Goal: Communication & Community: Answer question/provide support

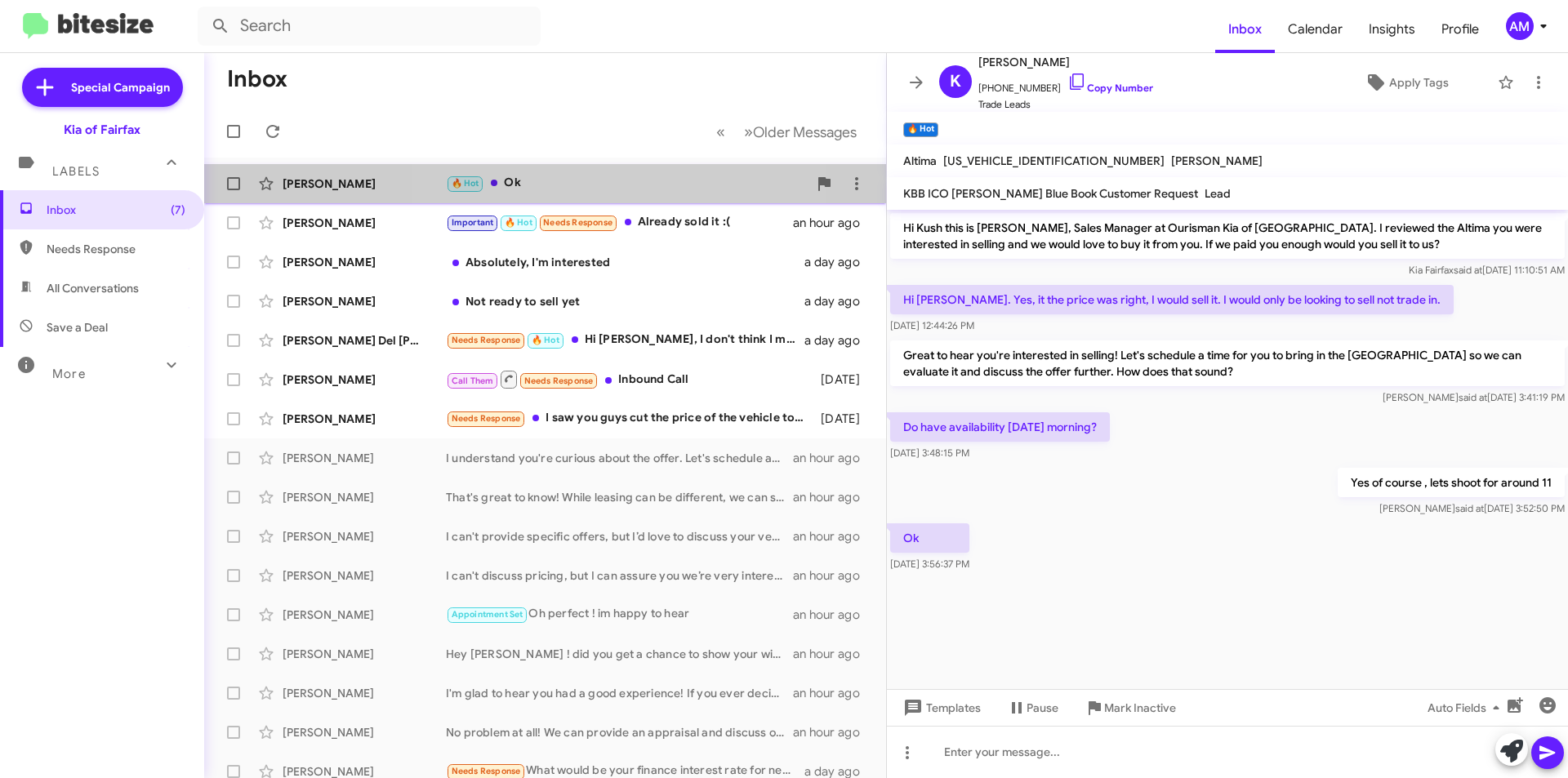
click at [610, 178] on div "🔥 Hot Ok" at bounding box center [626, 183] width 362 height 19
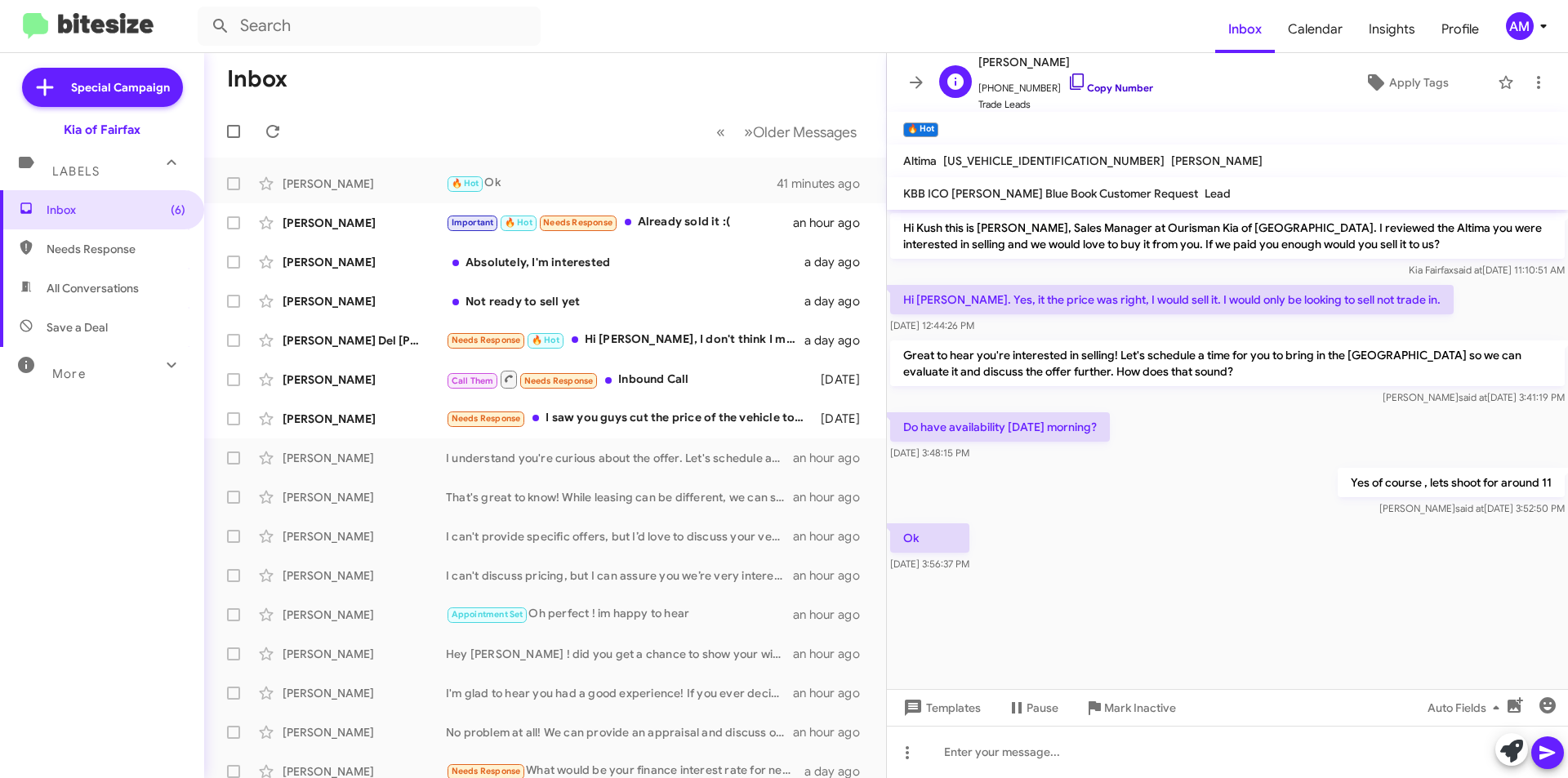
click at [1094, 90] on link "Copy Number" at bounding box center [1110, 87] width 85 height 12
click at [978, 742] on div at bounding box center [1227, 751] width 681 height 52
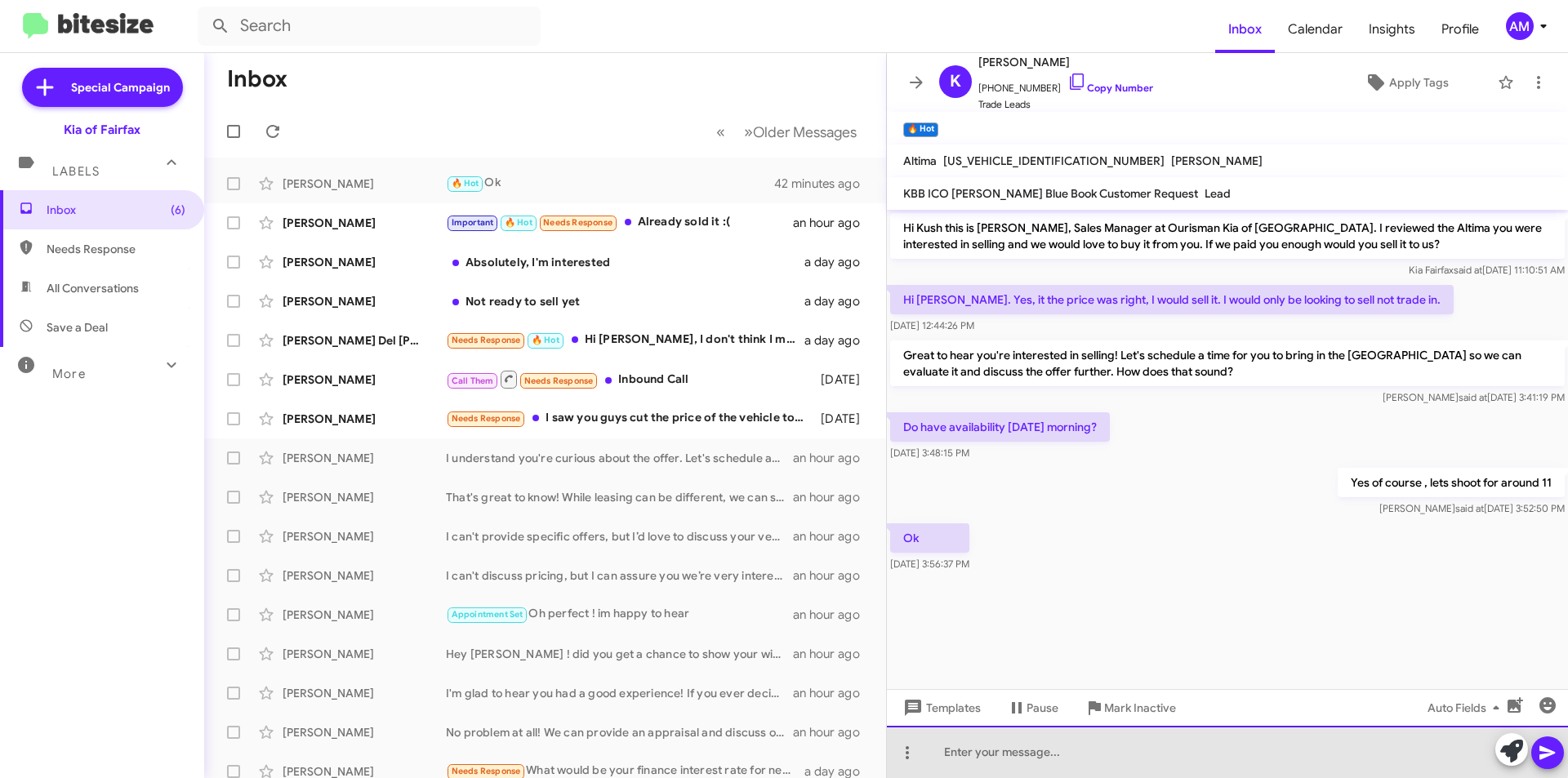
click at [1134, 730] on div at bounding box center [1227, 751] width 681 height 52
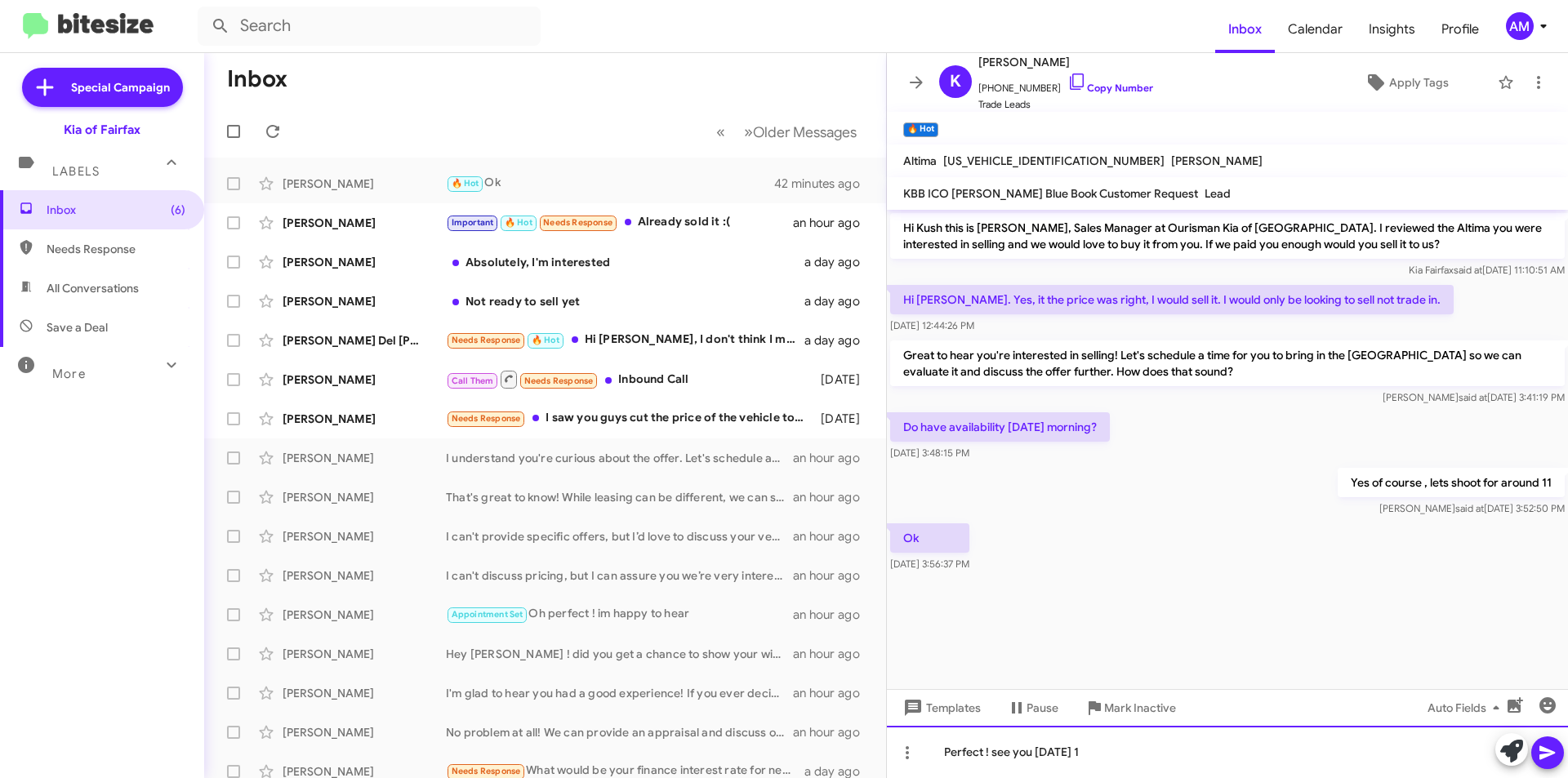
drag, startPoint x: 1134, startPoint y: 730, endPoint x: 1256, endPoint y: 758, distance: 125.2
click at [1253, 760] on div "Perfect ! see you [DATE] 1" at bounding box center [1227, 751] width 681 height 52
click at [1539, 753] on icon at bounding box center [1547, 752] width 20 height 20
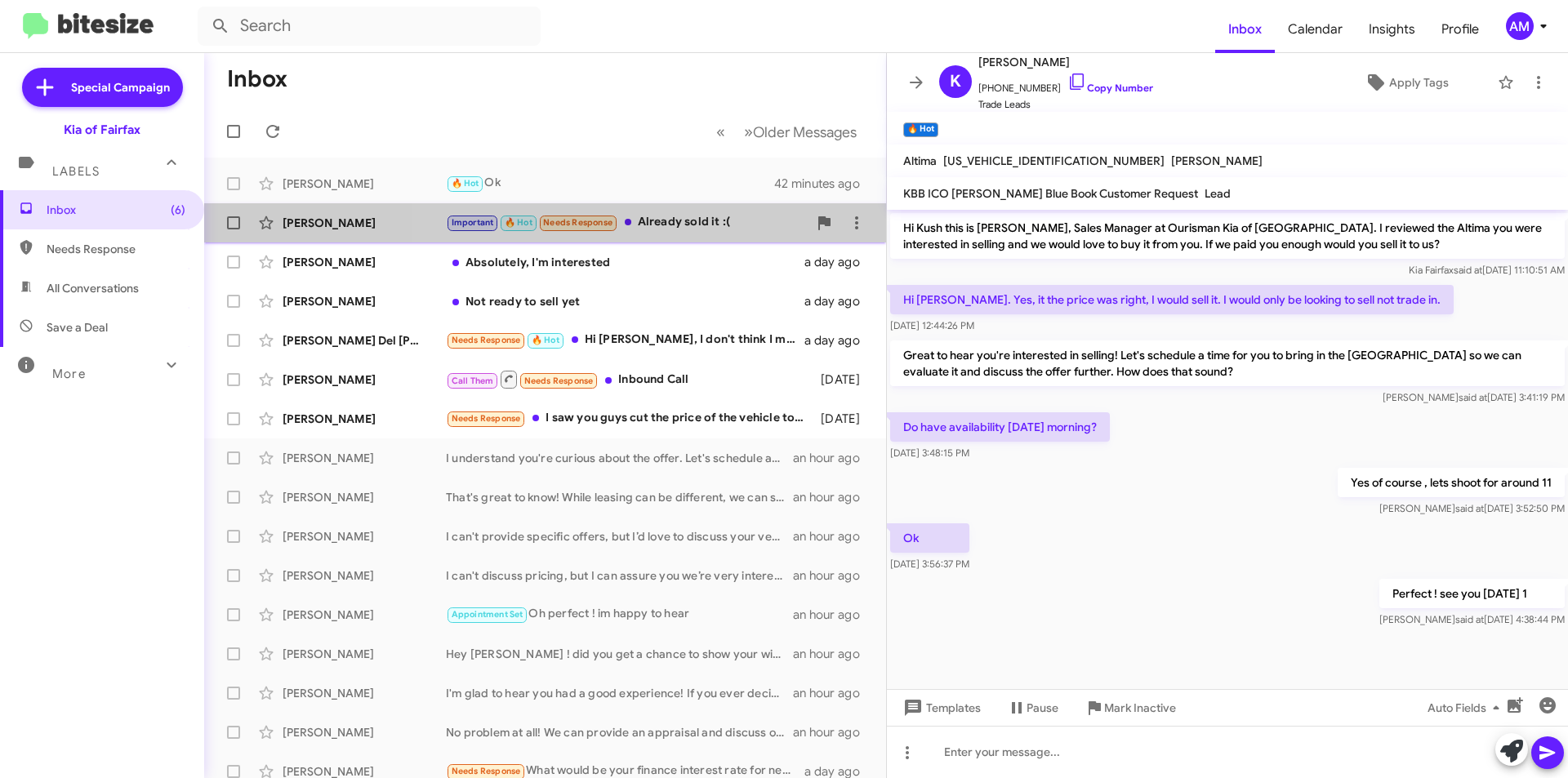
click at [699, 225] on div "Important 🔥 Hot Needs Response Already sold it :(" at bounding box center [626, 222] width 362 height 19
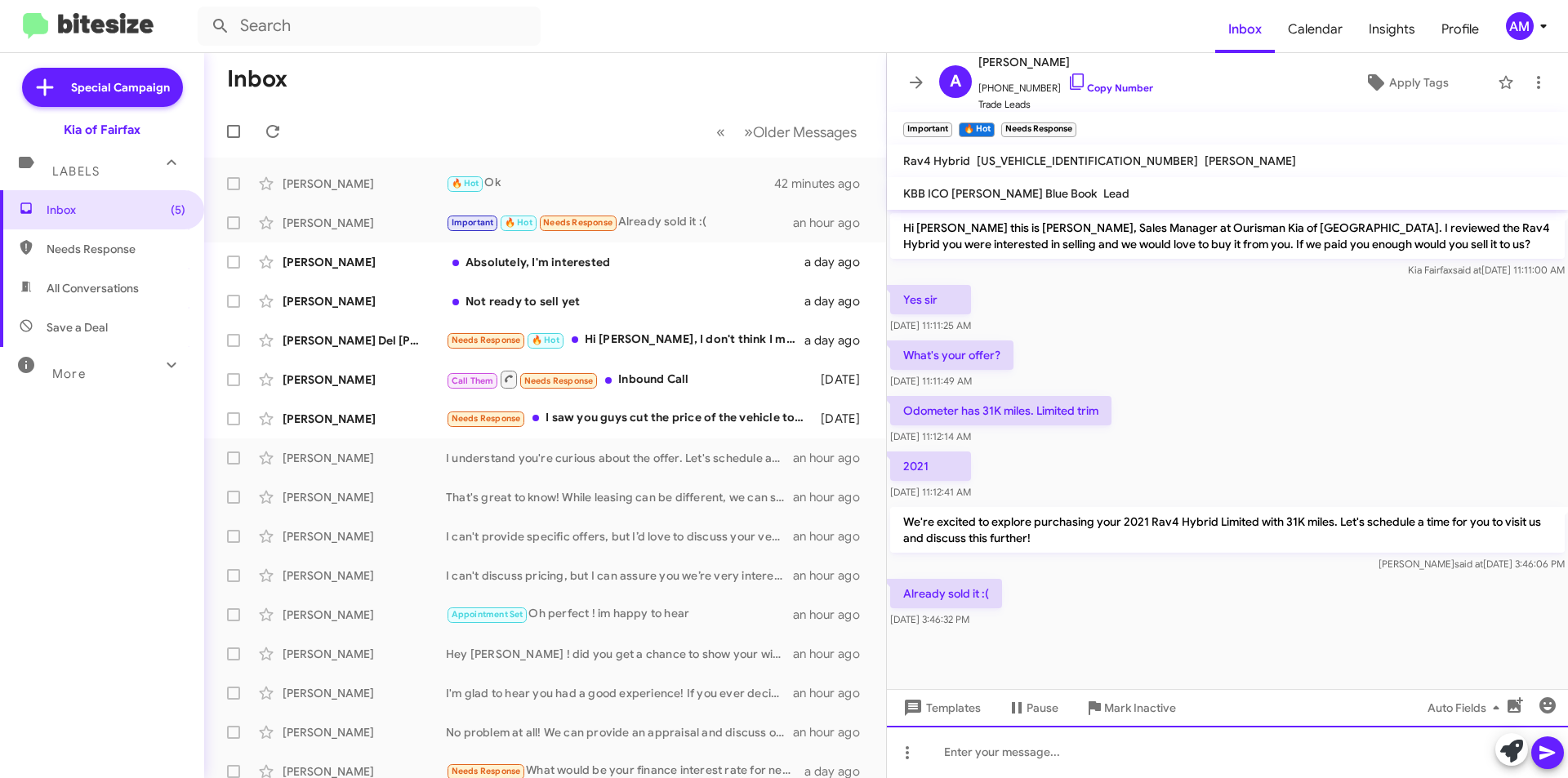
click at [1027, 742] on div at bounding box center [1227, 751] width 681 height 52
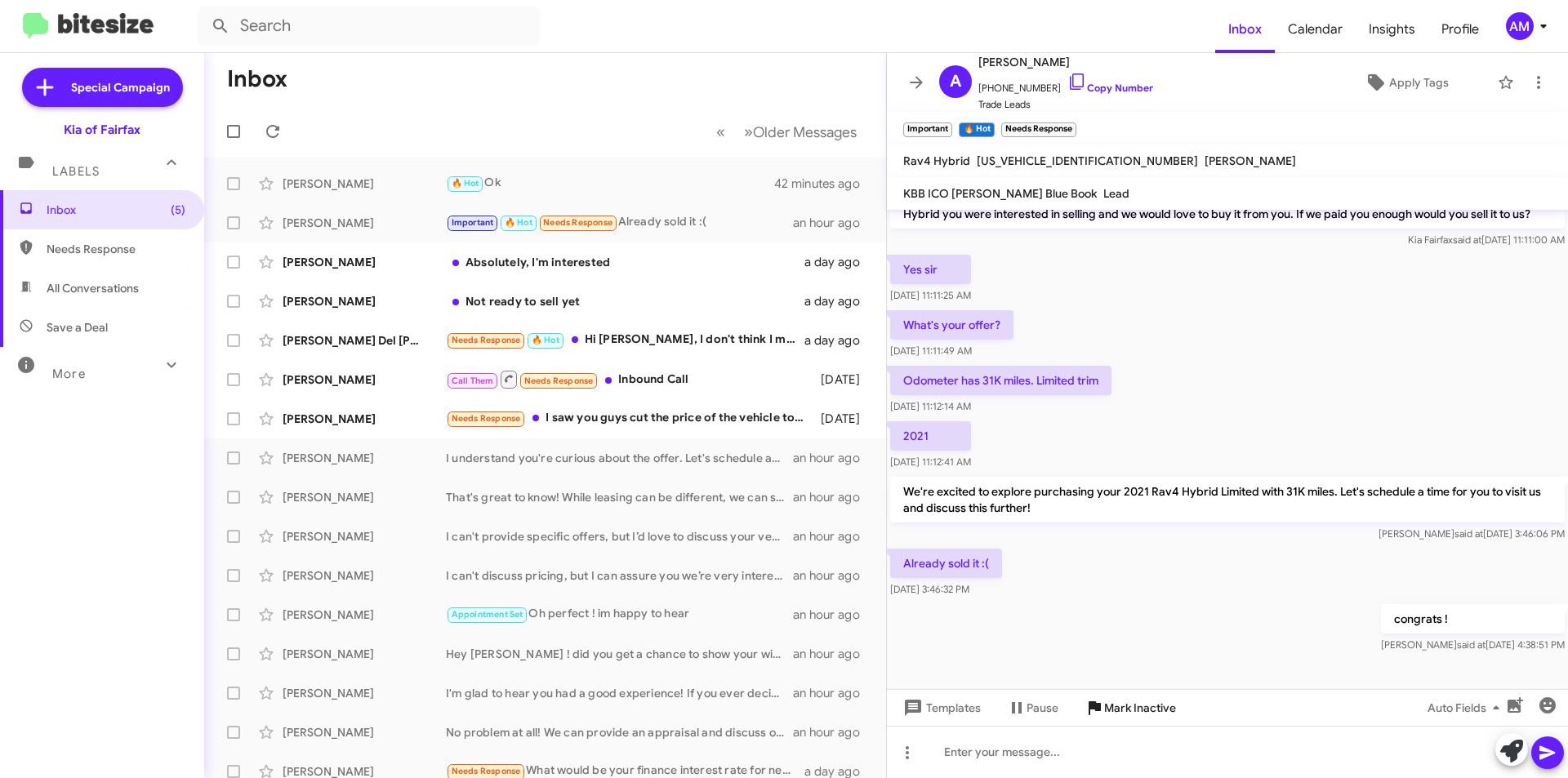
click at [1099, 720] on span "Mark Inactive" at bounding box center [1129, 708] width 91 height 29
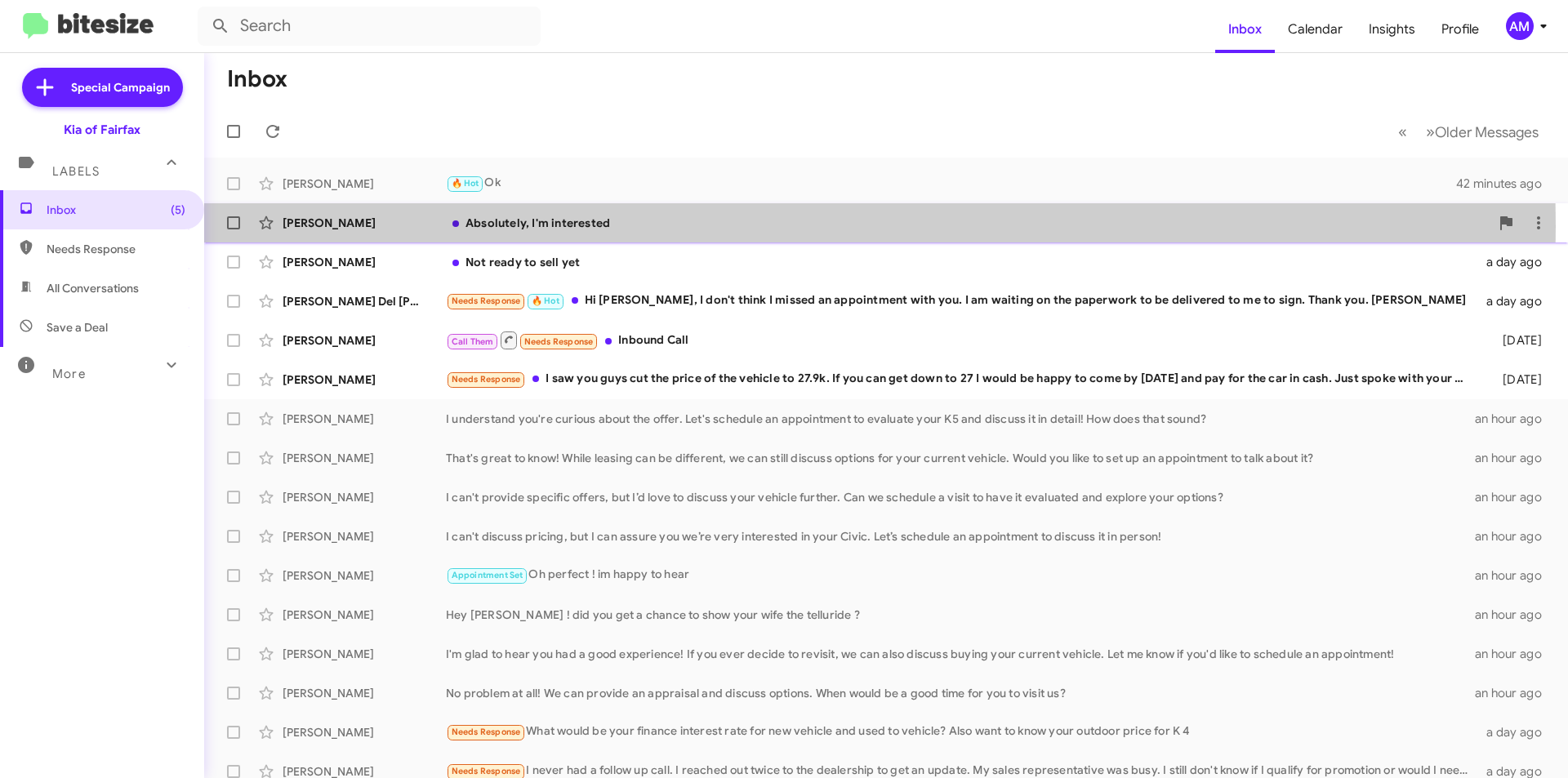
click at [643, 227] on div "Absolutely, I'm interested" at bounding box center [967, 222] width 1043 height 16
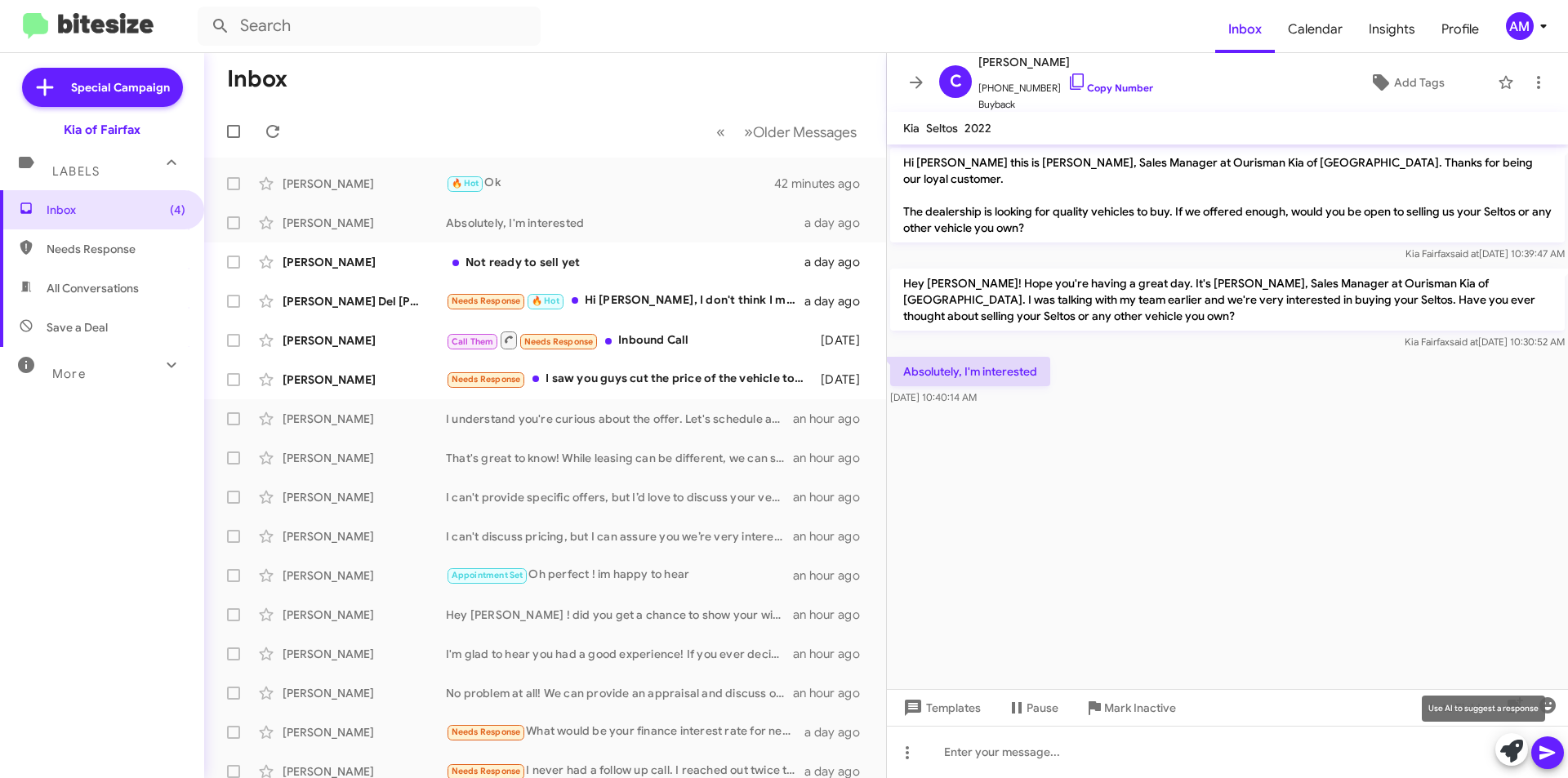
click at [1509, 747] on icon at bounding box center [1511, 751] width 23 height 23
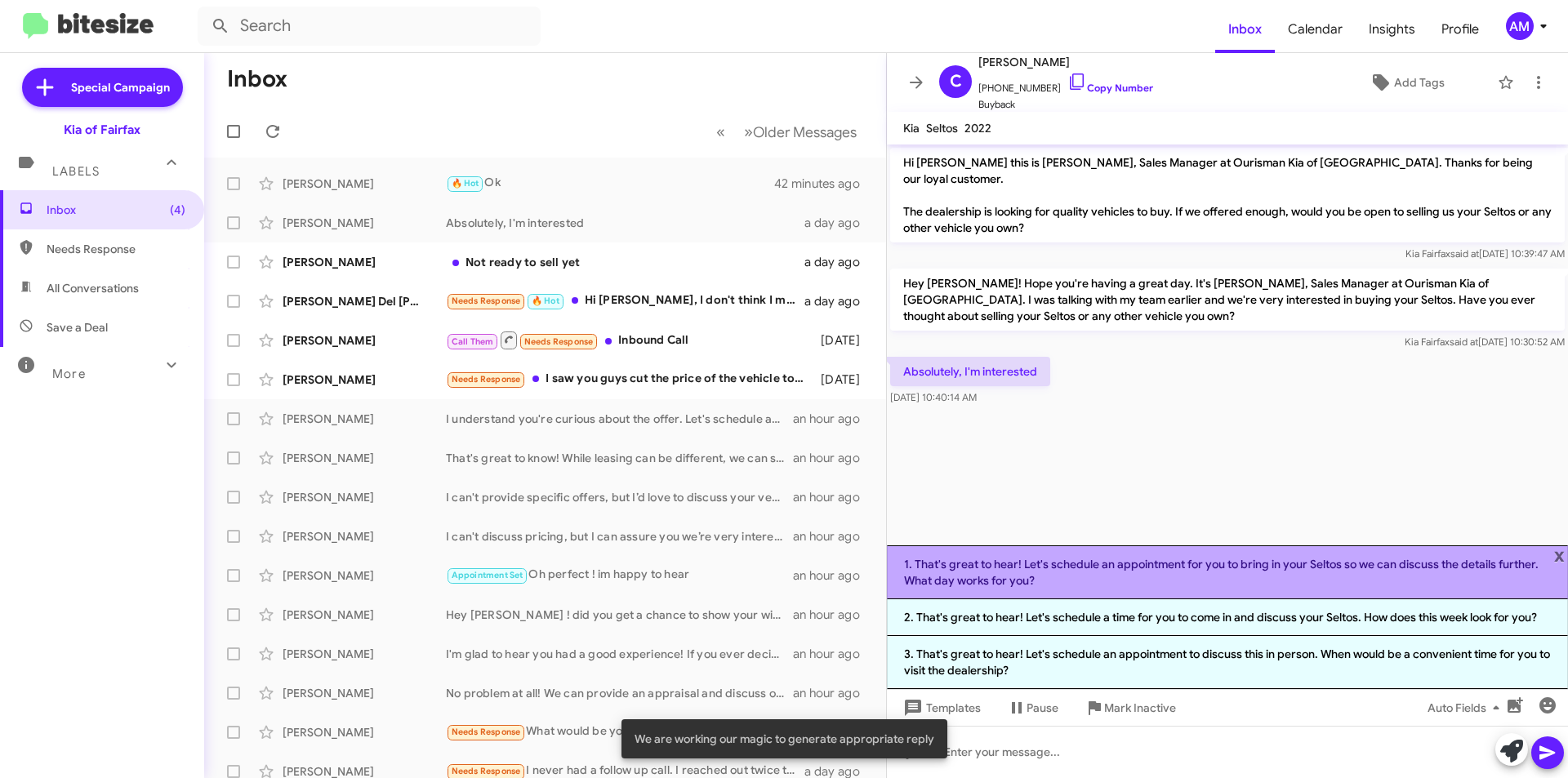
click at [1251, 577] on li "1. That's great to hear! Let's schedule an appointment for you to bring in your…" at bounding box center [1227, 572] width 681 height 54
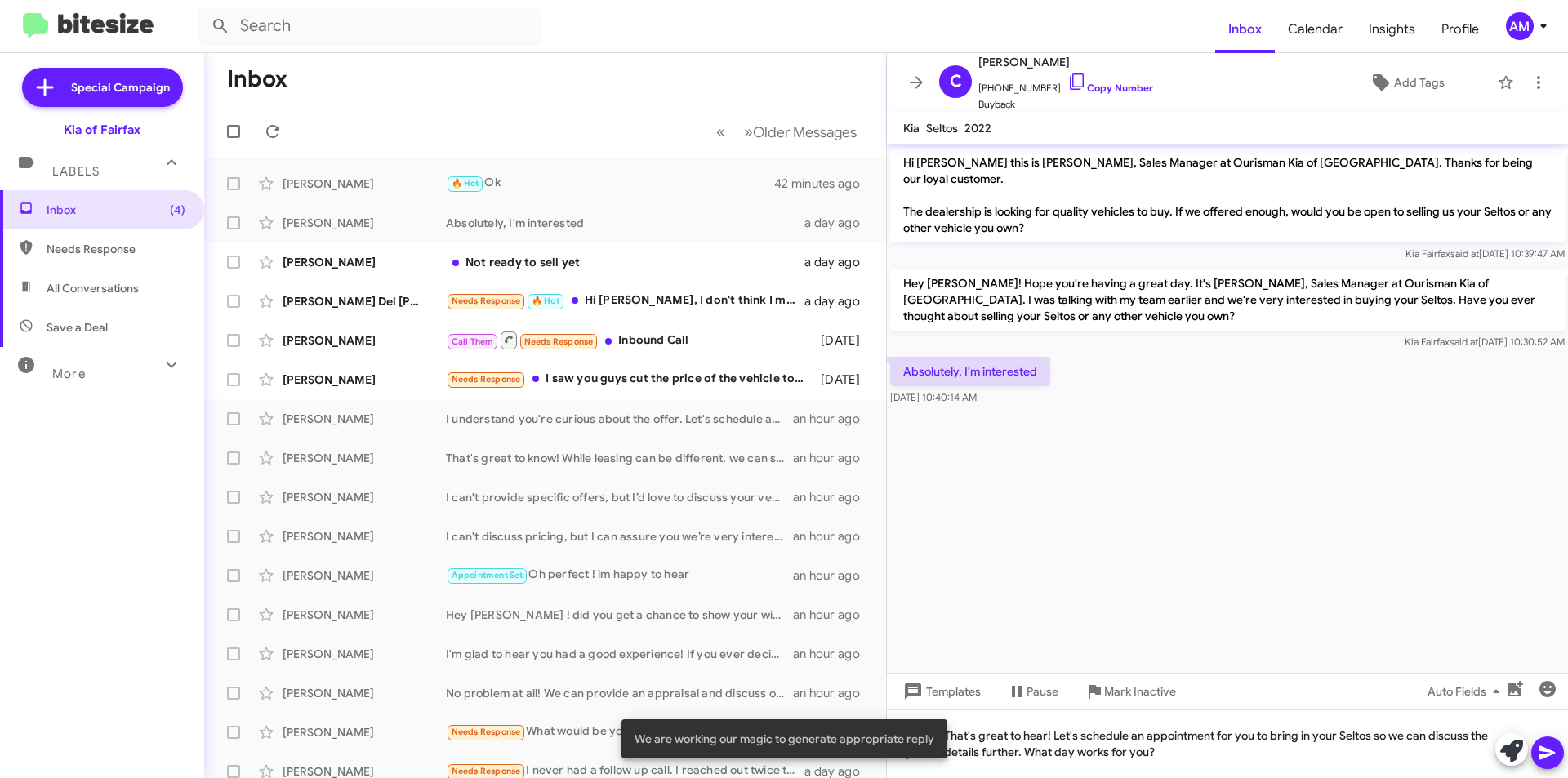
click at [1547, 755] on icon at bounding box center [1547, 753] width 15 height 14
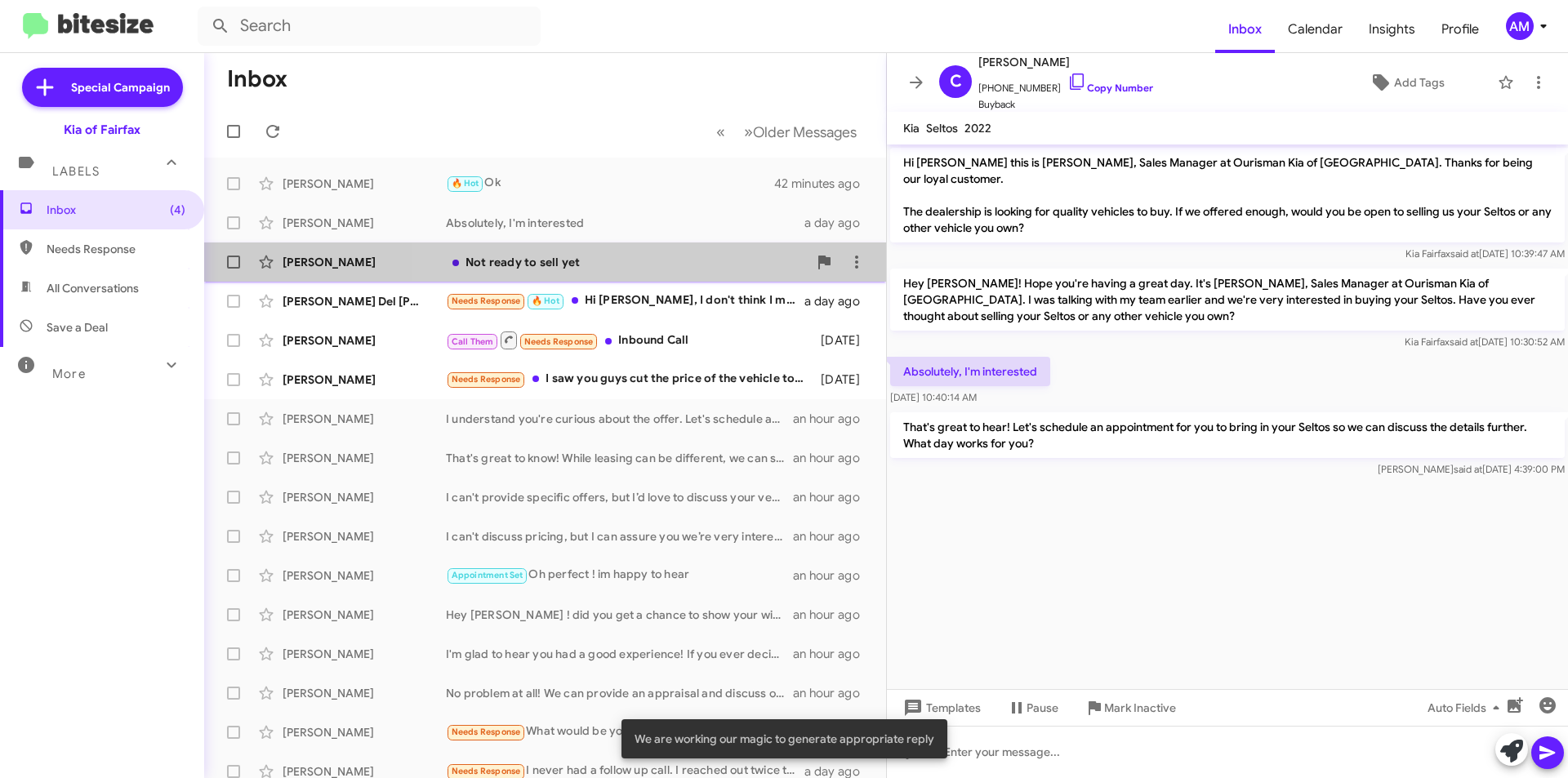
click at [642, 266] on div "Not ready to sell yet" at bounding box center [626, 262] width 362 height 16
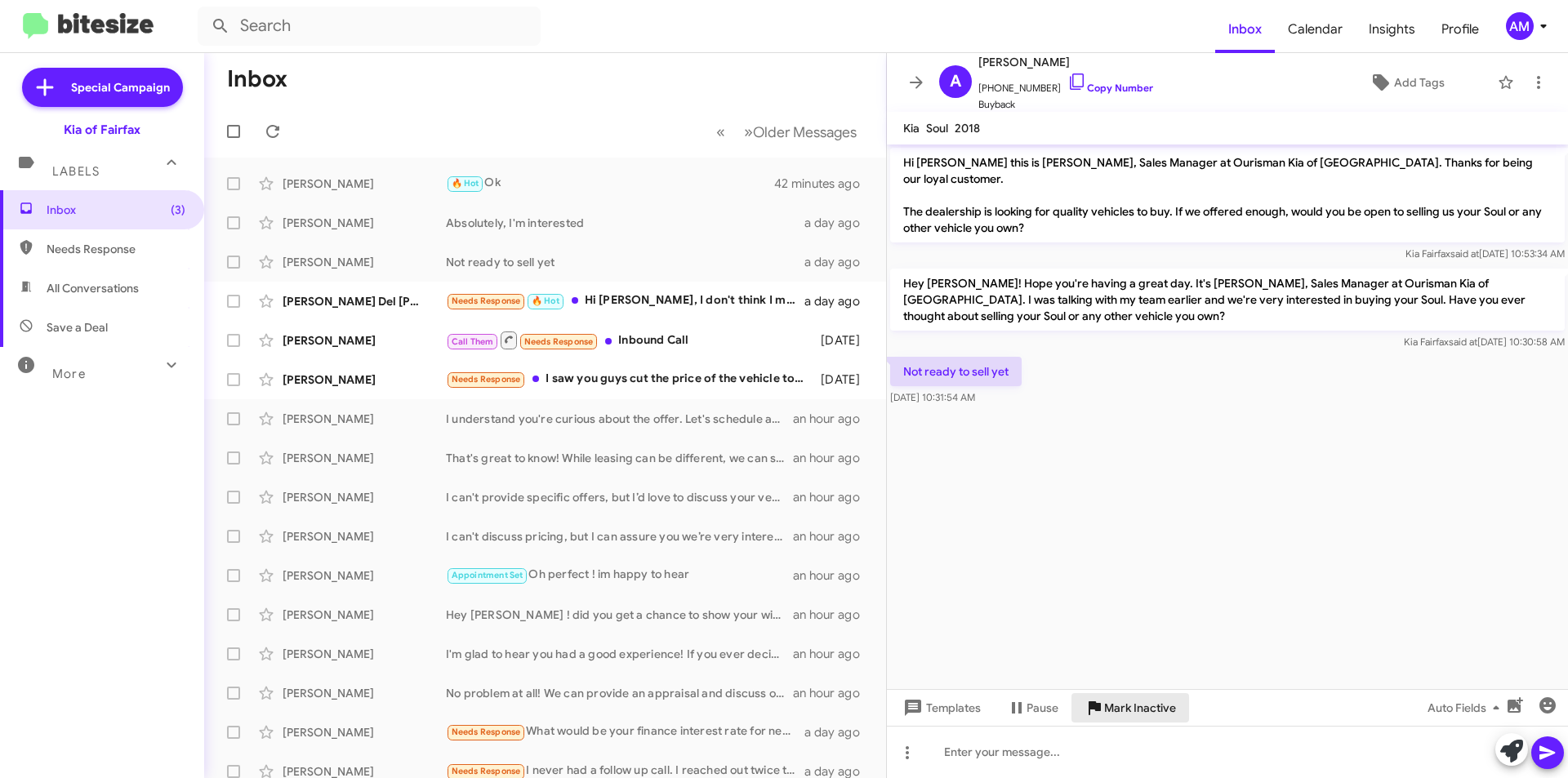
drag, startPoint x: 1117, startPoint y: 698, endPoint x: 1093, endPoint y: 669, distance: 37.6
click at [1117, 698] on span "Mark Inactive" at bounding box center [1140, 708] width 72 height 29
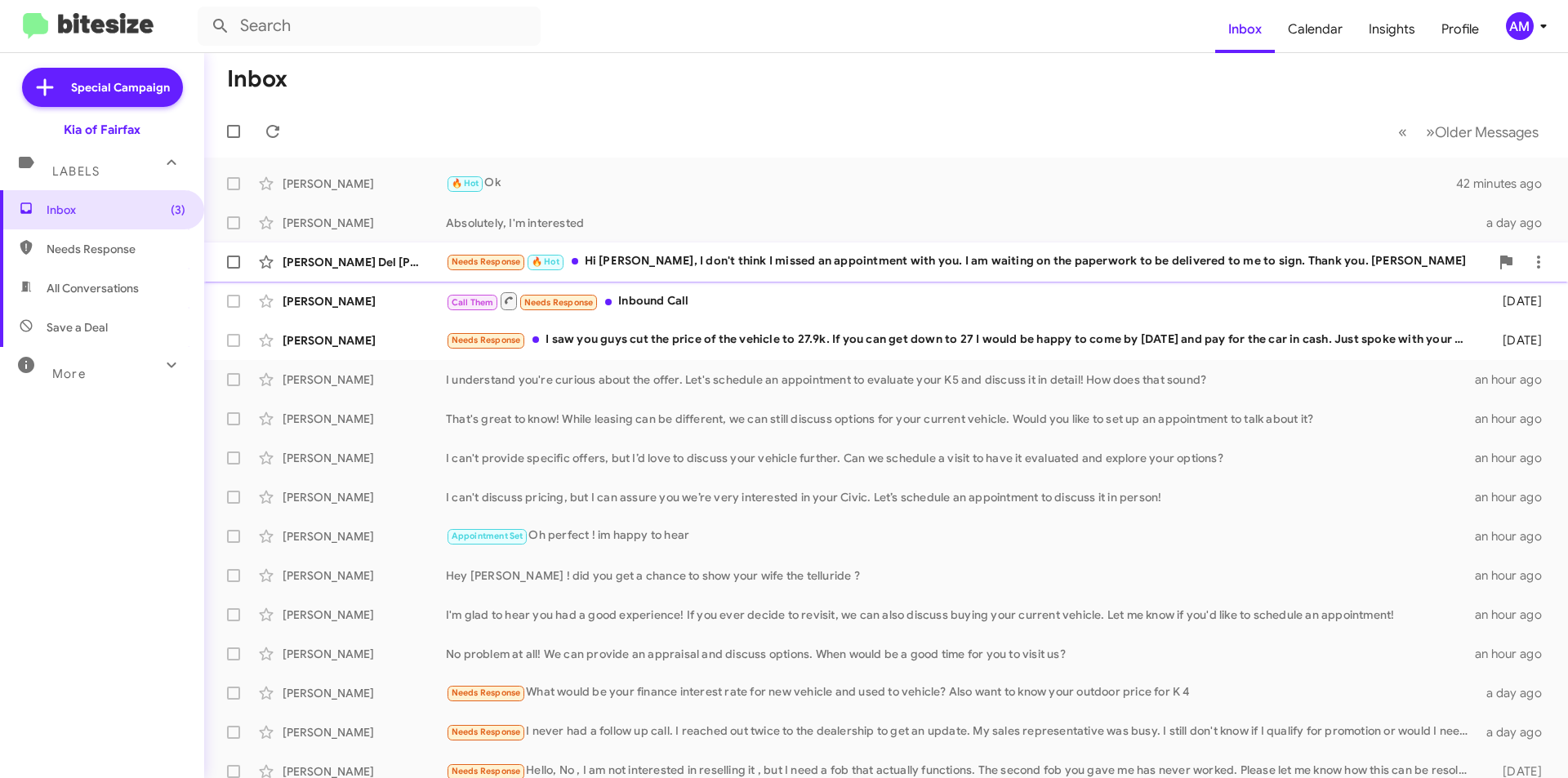
click at [710, 267] on div "Needs Response 🔥 Hot Hi [PERSON_NAME], I don't think I missed an appointment wi…" at bounding box center [967, 262] width 1043 height 19
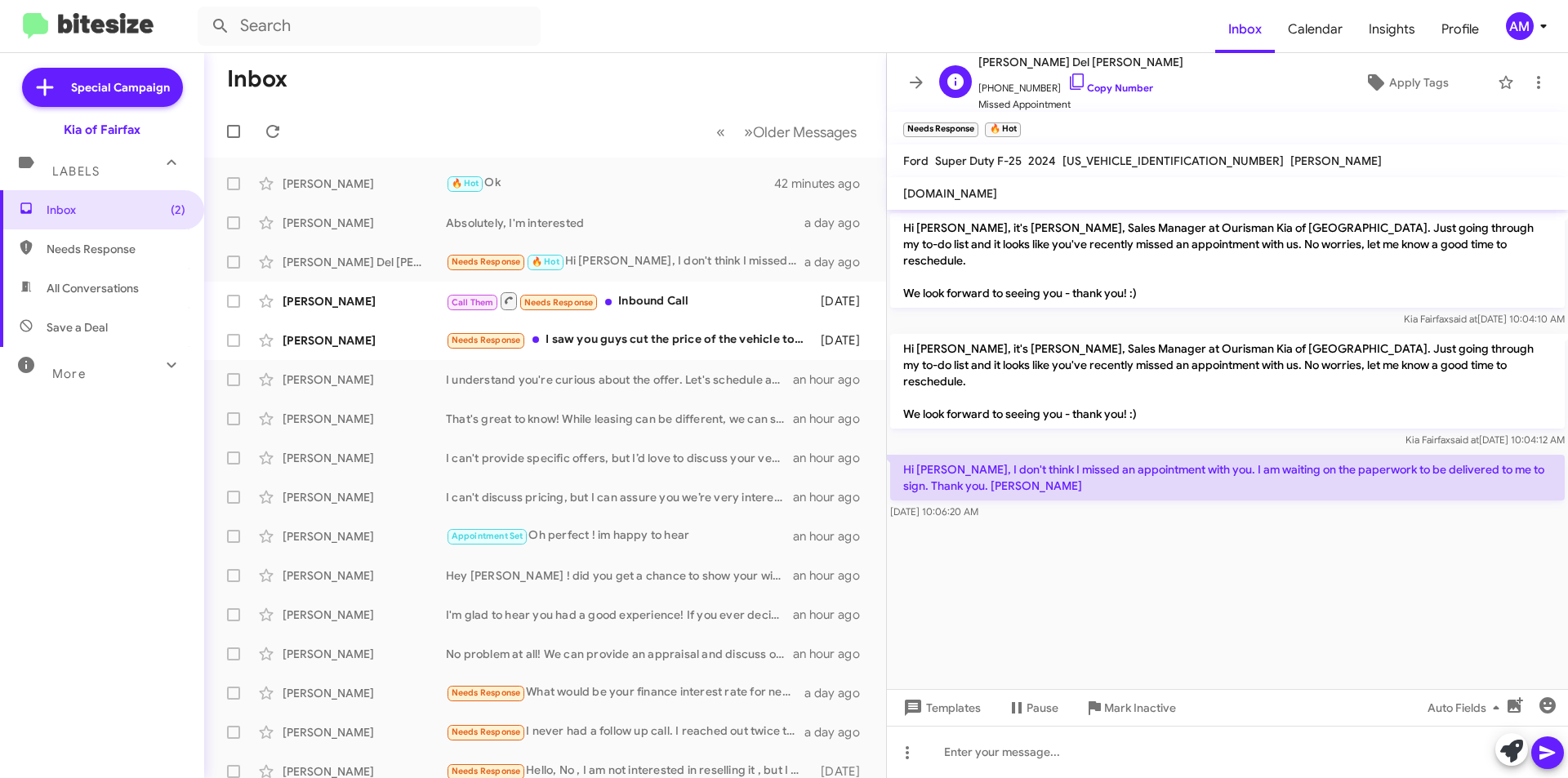
click at [1136, 85] on div "M [PERSON_NAME] [PERSON_NAME] [PHONE_NUMBER] Copy Number Missed Appointment App…" at bounding box center [1211, 82] width 557 height 61
click at [1120, 85] on link "Copy Number" at bounding box center [1110, 87] width 85 height 12
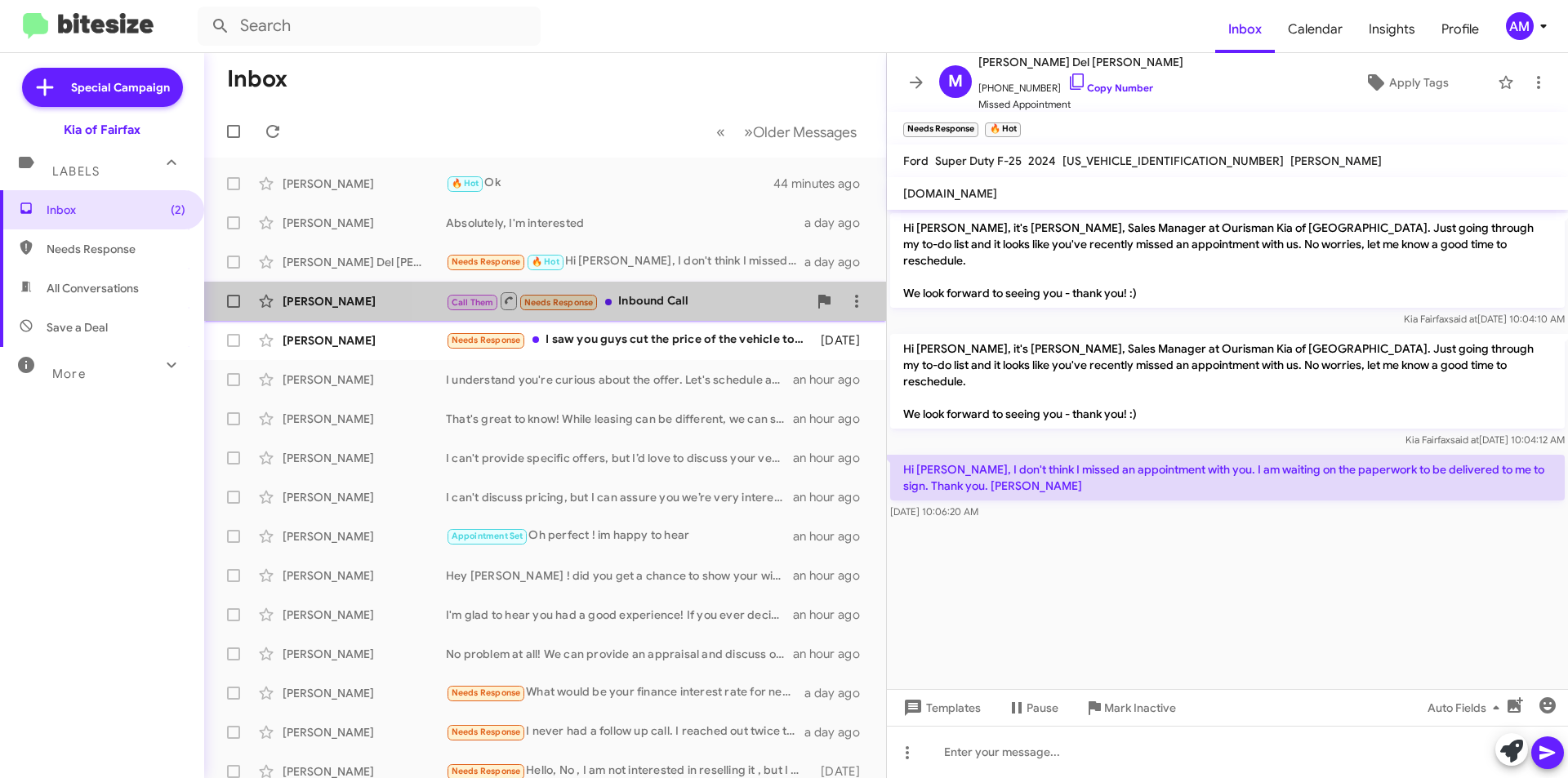
click at [675, 299] on div "Call Them Needs Response Inbound Call" at bounding box center [626, 301] width 362 height 21
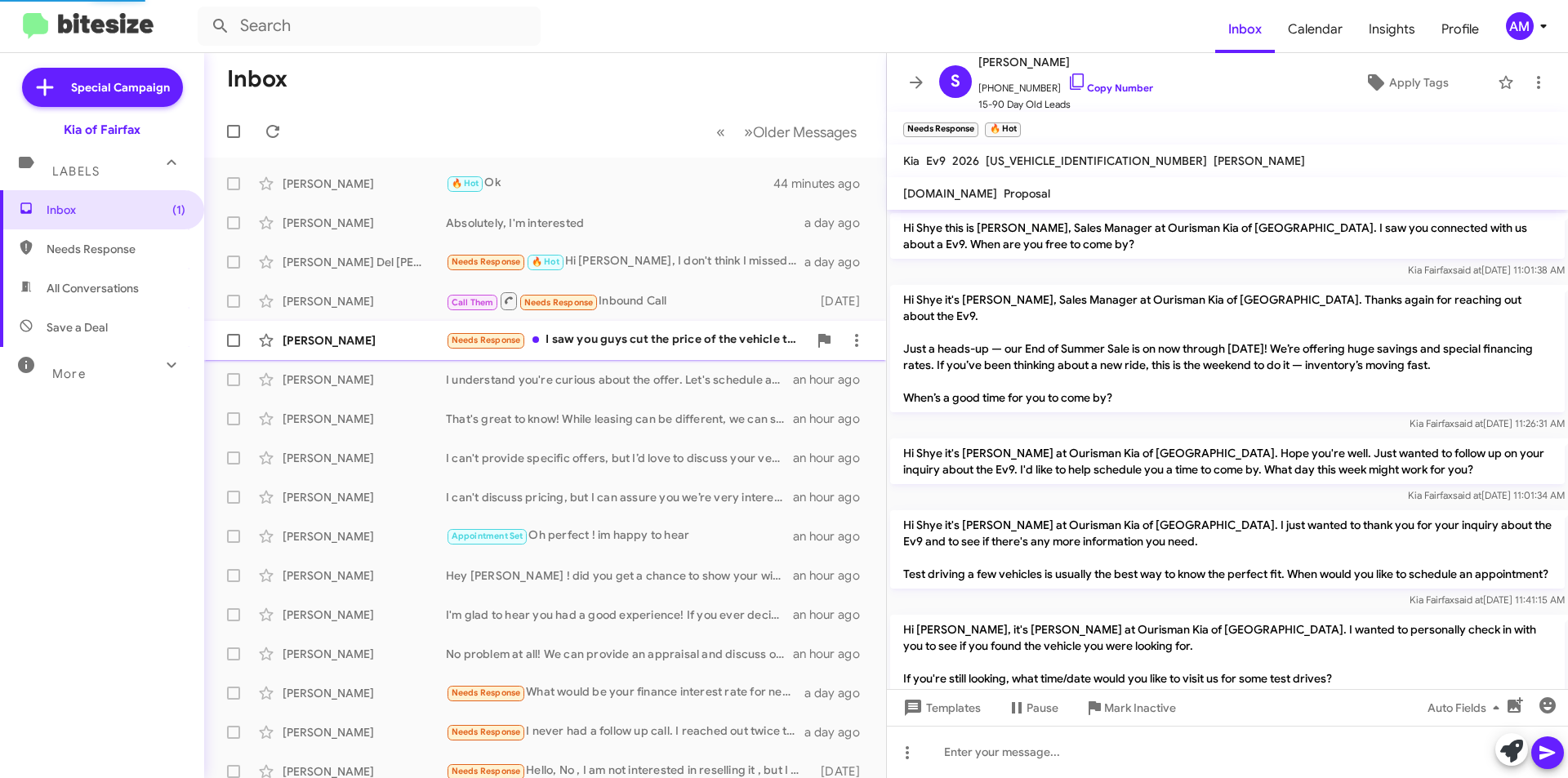
scroll to position [366, 0]
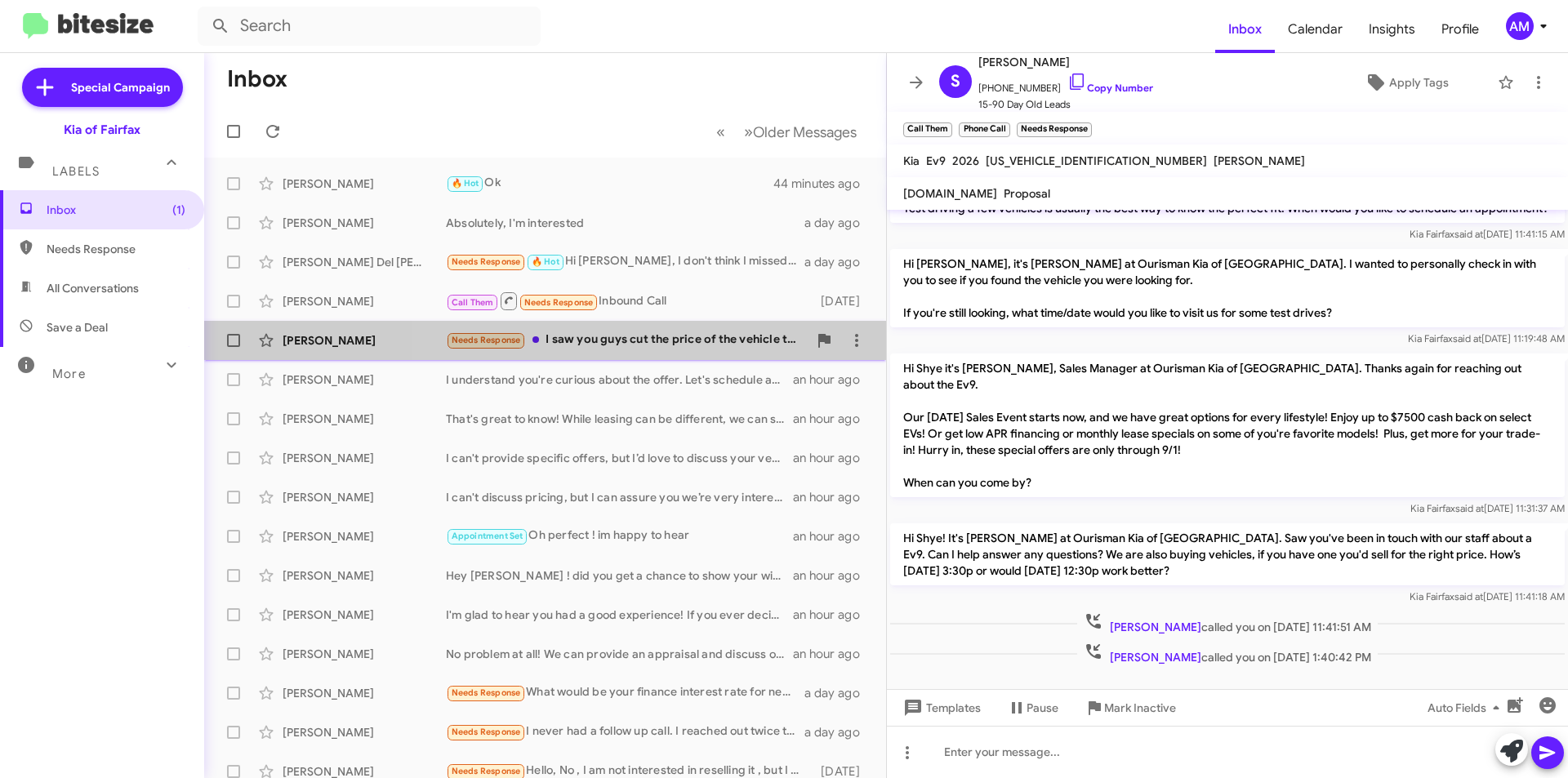
click at [693, 339] on div "Needs Response I saw you guys cut the price of the vehicle to 27.9k. If you can…" at bounding box center [626, 340] width 362 height 19
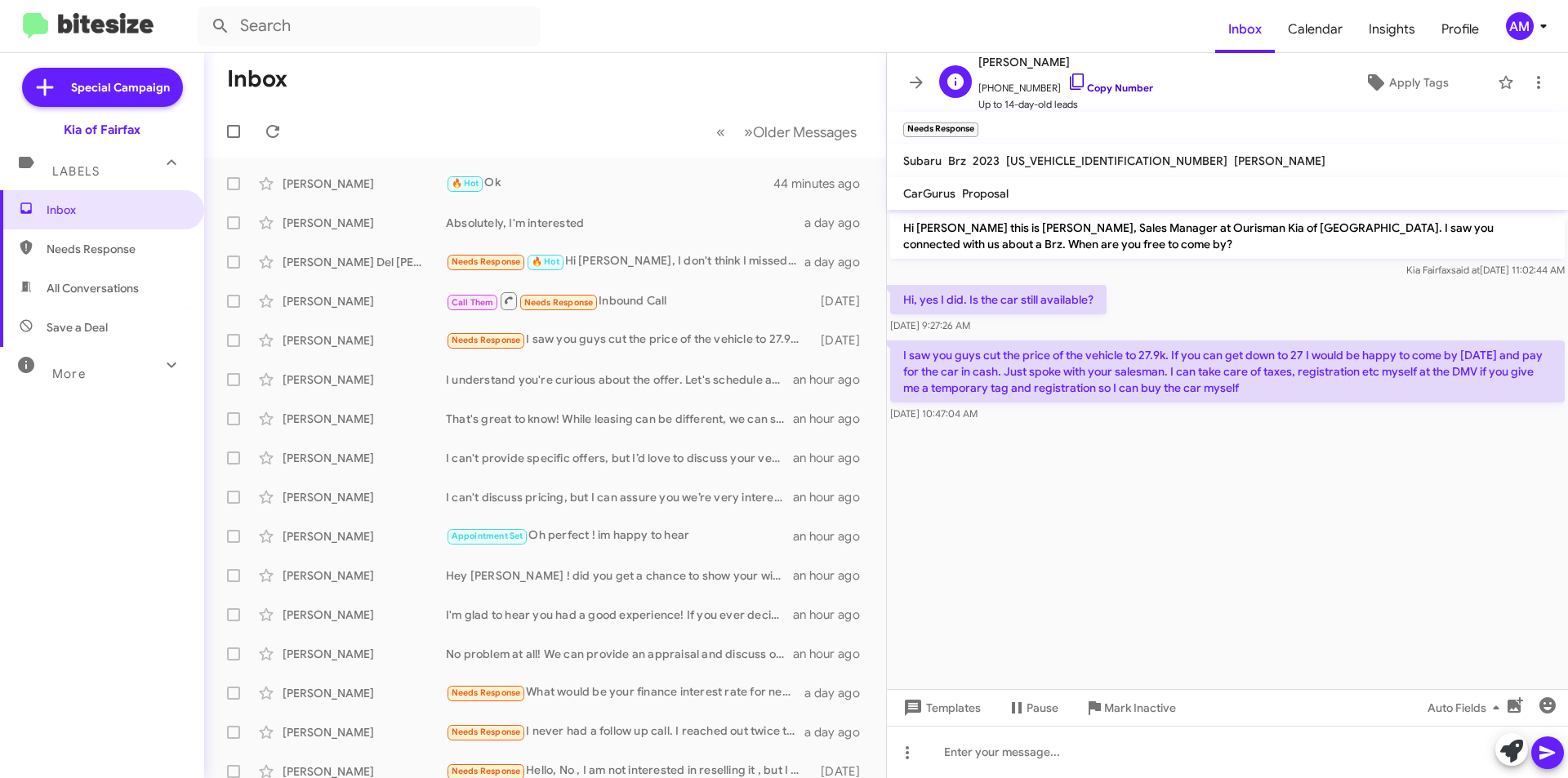
click at [1113, 83] on link "Copy Number" at bounding box center [1110, 87] width 85 height 12
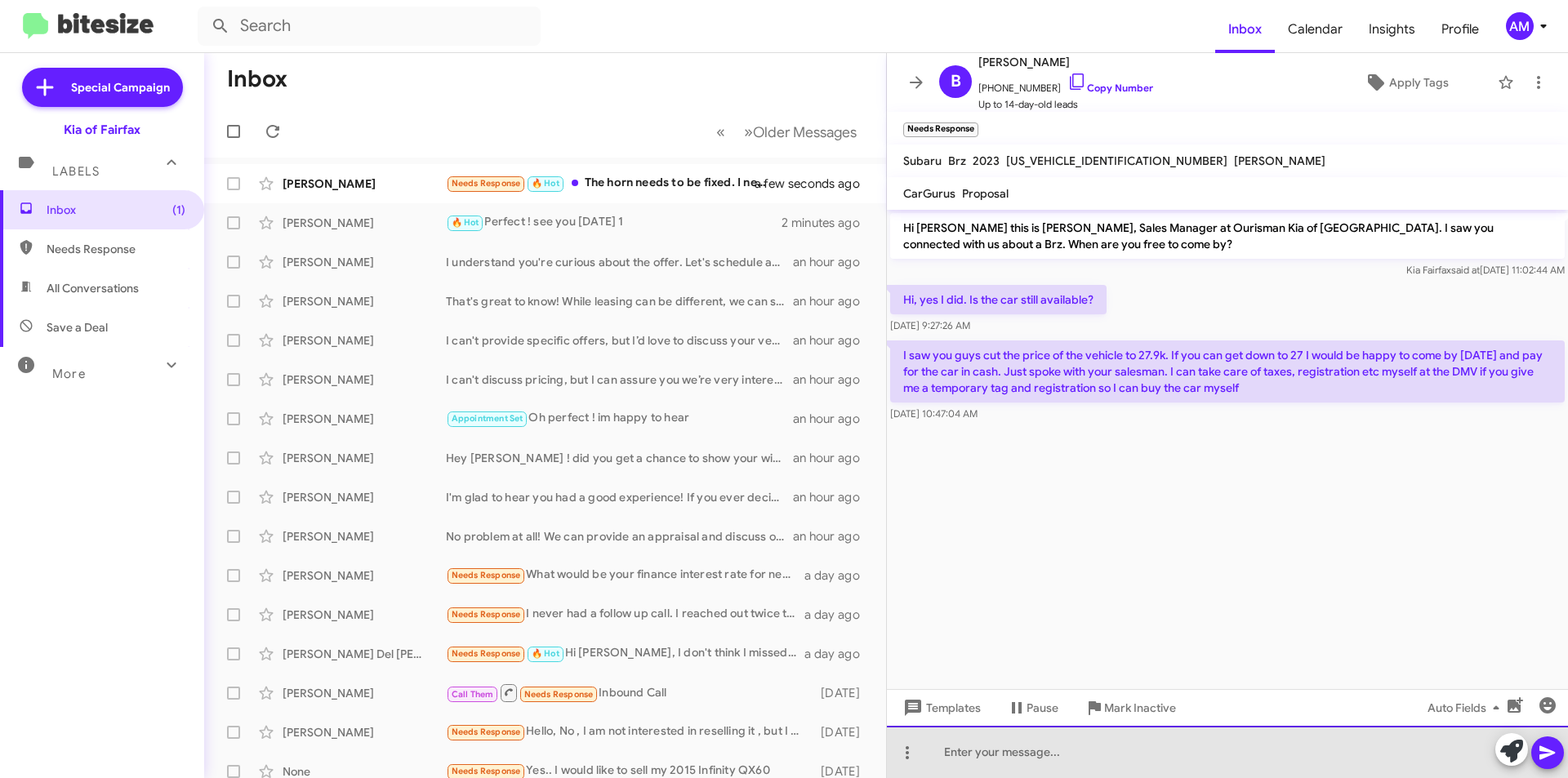
click at [1093, 739] on div at bounding box center [1227, 751] width 681 height 52
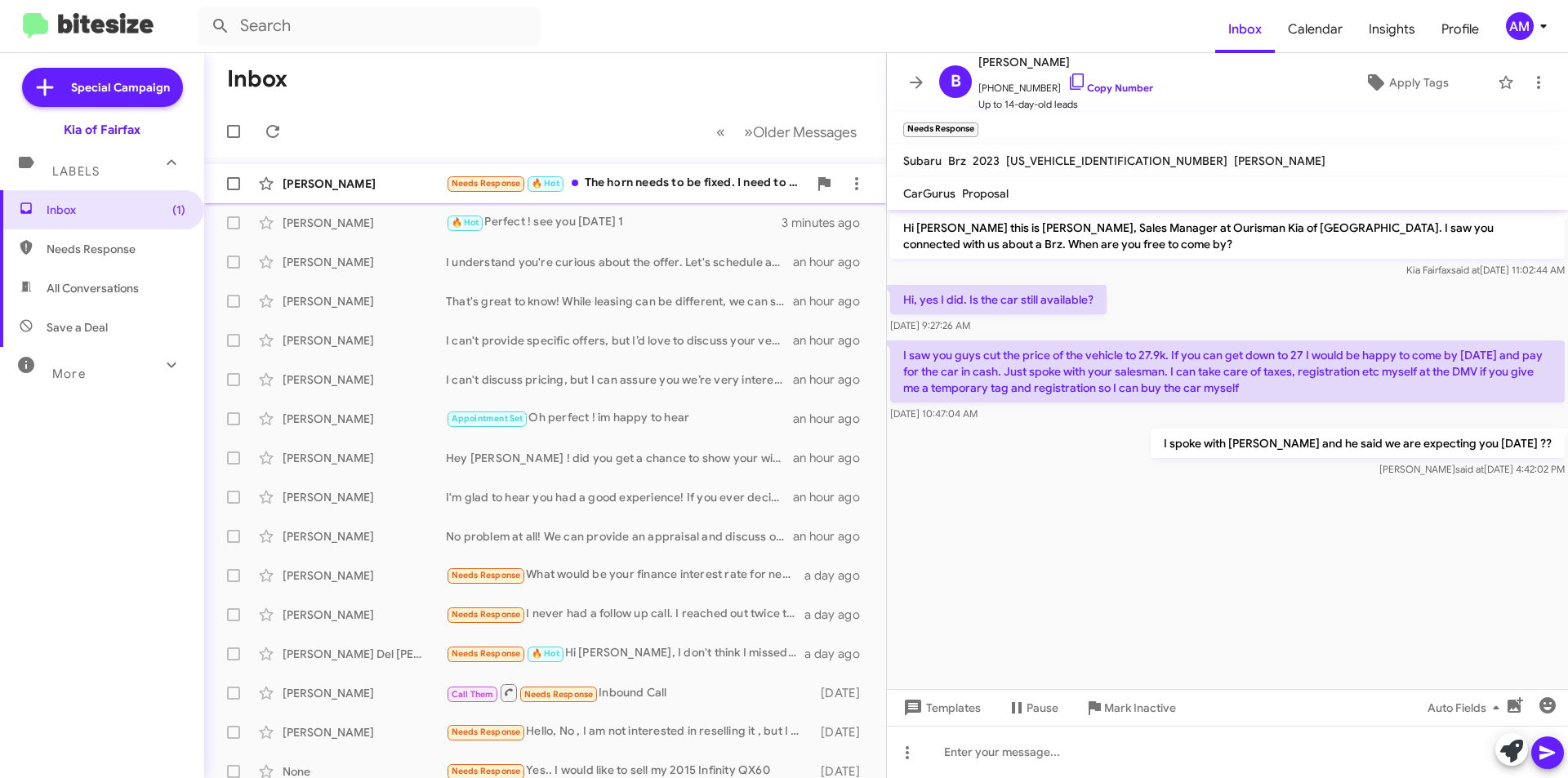
click at [703, 188] on div "Needs Response 🔥 Hot The horn needs to be fixed. I need to call Service to sche…" at bounding box center [626, 183] width 362 height 19
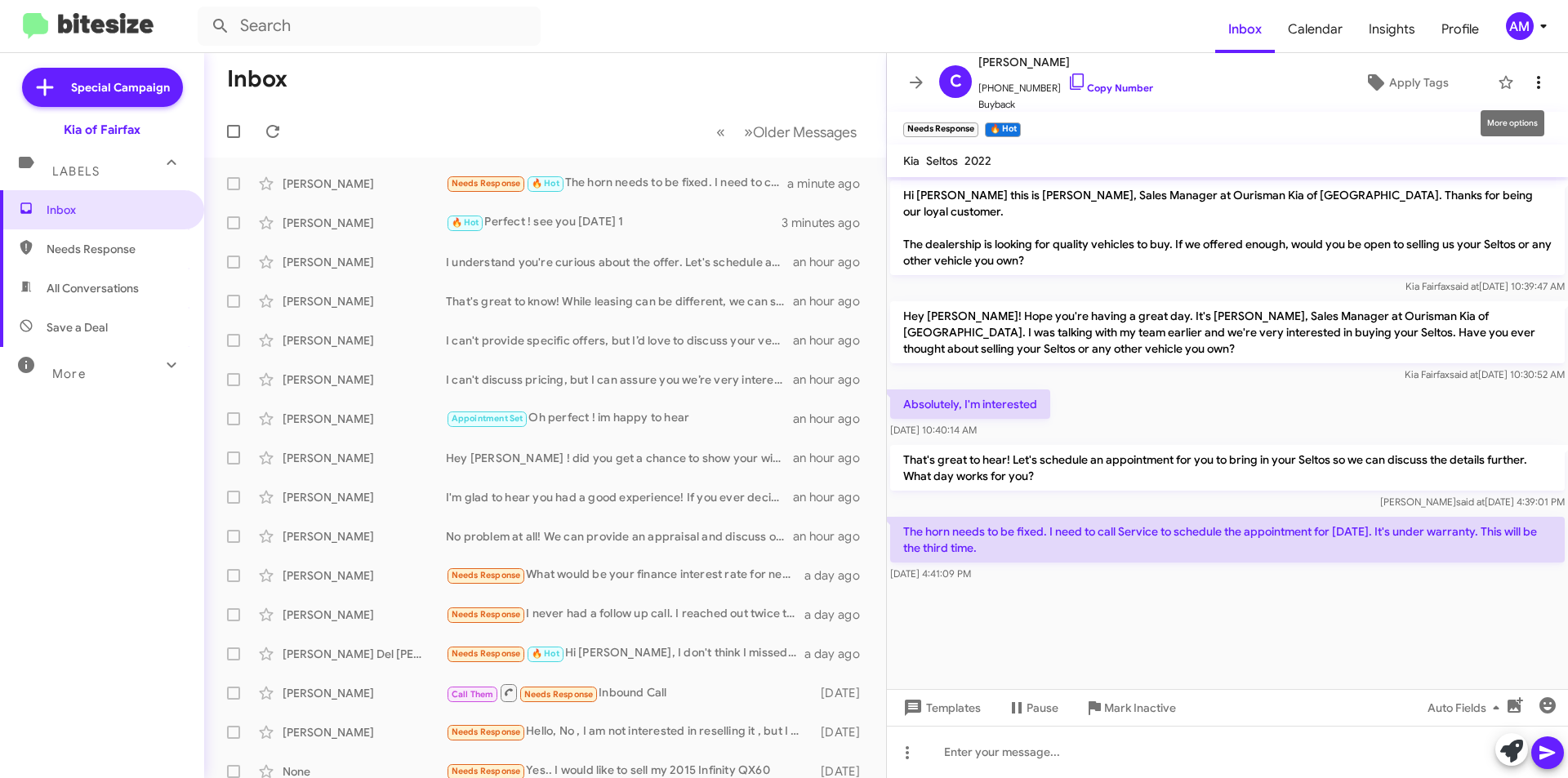
click at [1529, 89] on icon at bounding box center [1538, 82] width 20 height 20
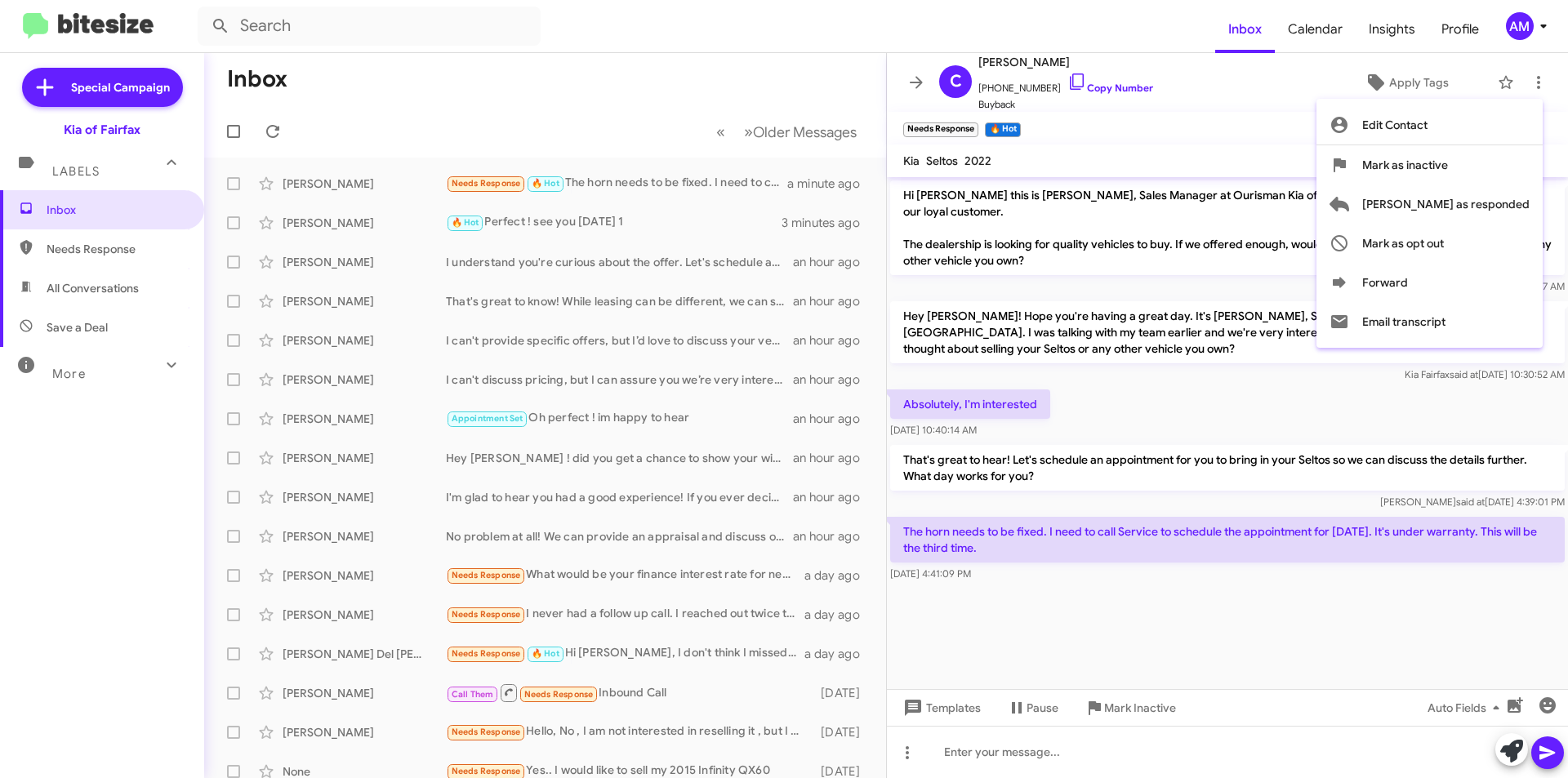
click at [1248, 139] on div at bounding box center [784, 389] width 1568 height 778
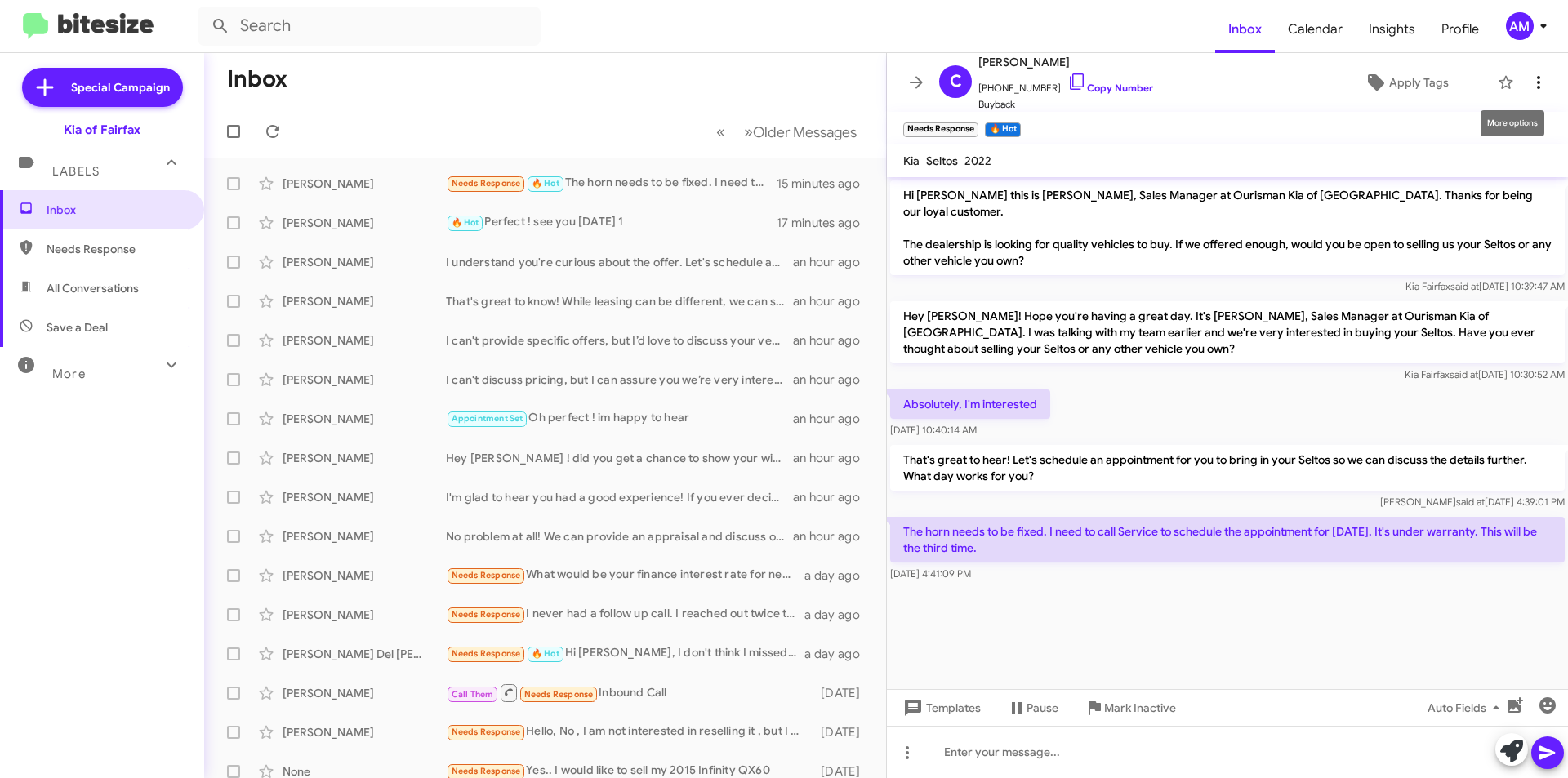
click at [1529, 80] on icon at bounding box center [1538, 82] width 20 height 20
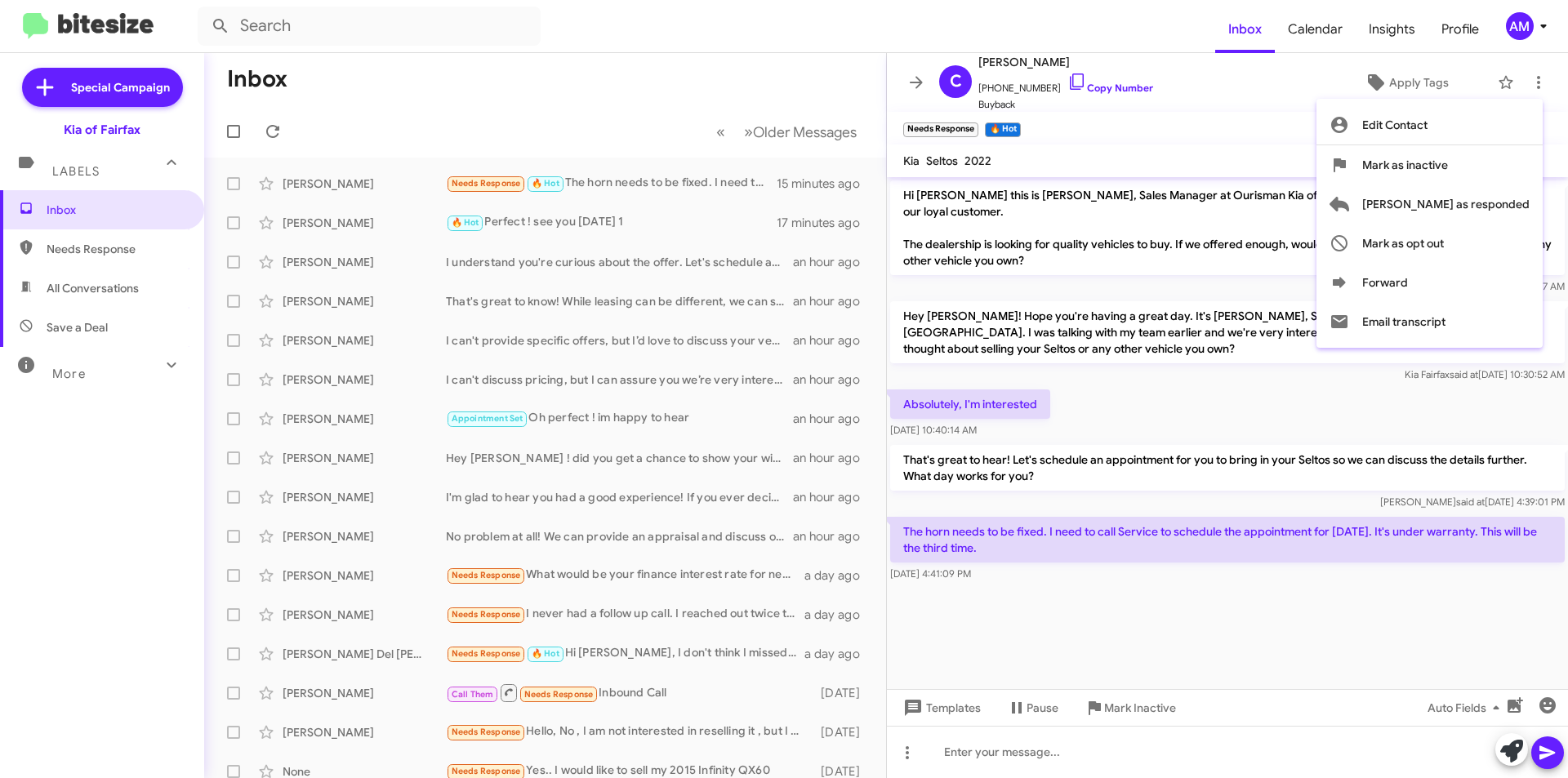
click at [1279, 141] on div at bounding box center [784, 389] width 1568 height 778
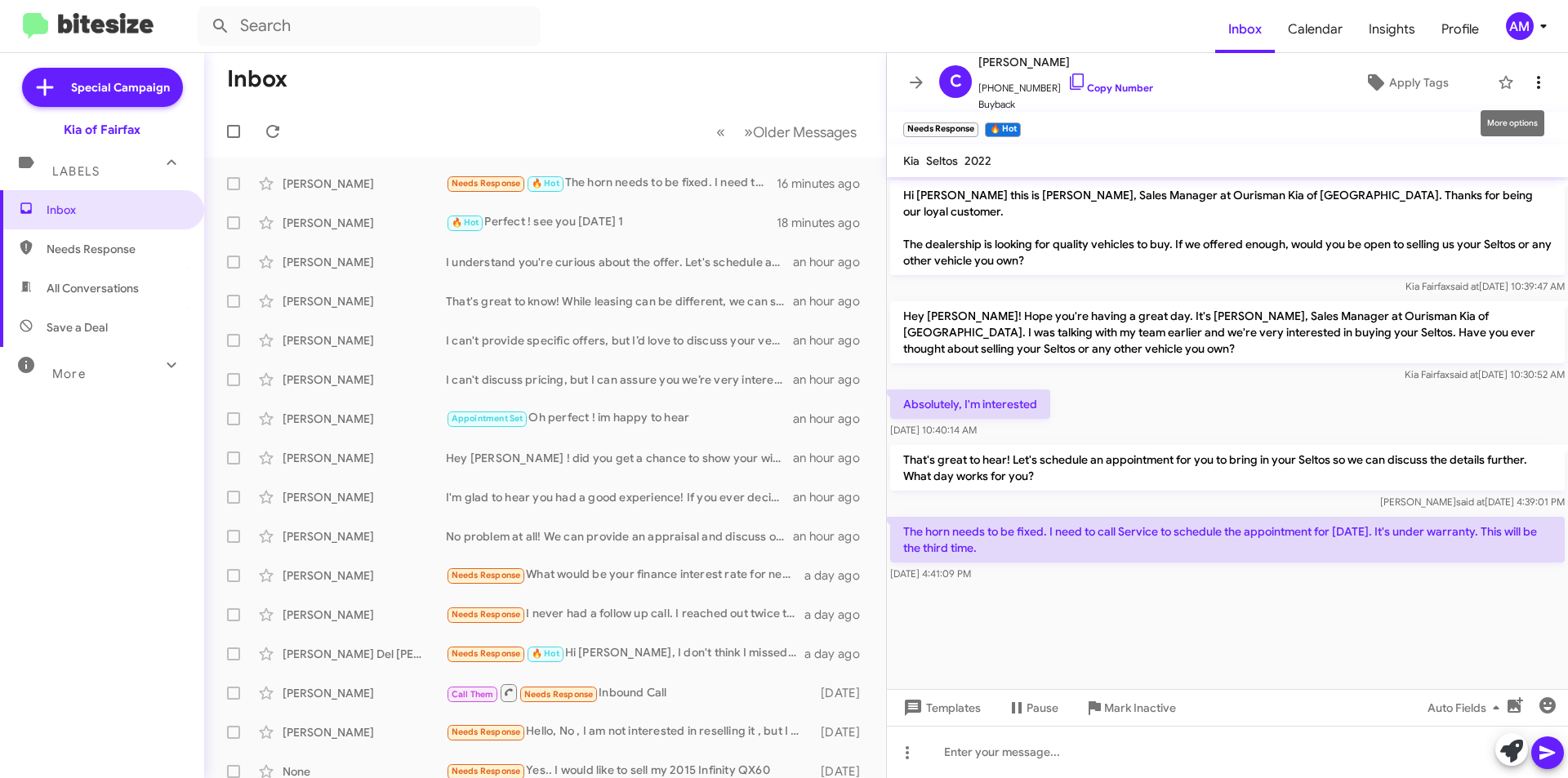
click at [1531, 80] on icon at bounding box center [1538, 82] width 20 height 20
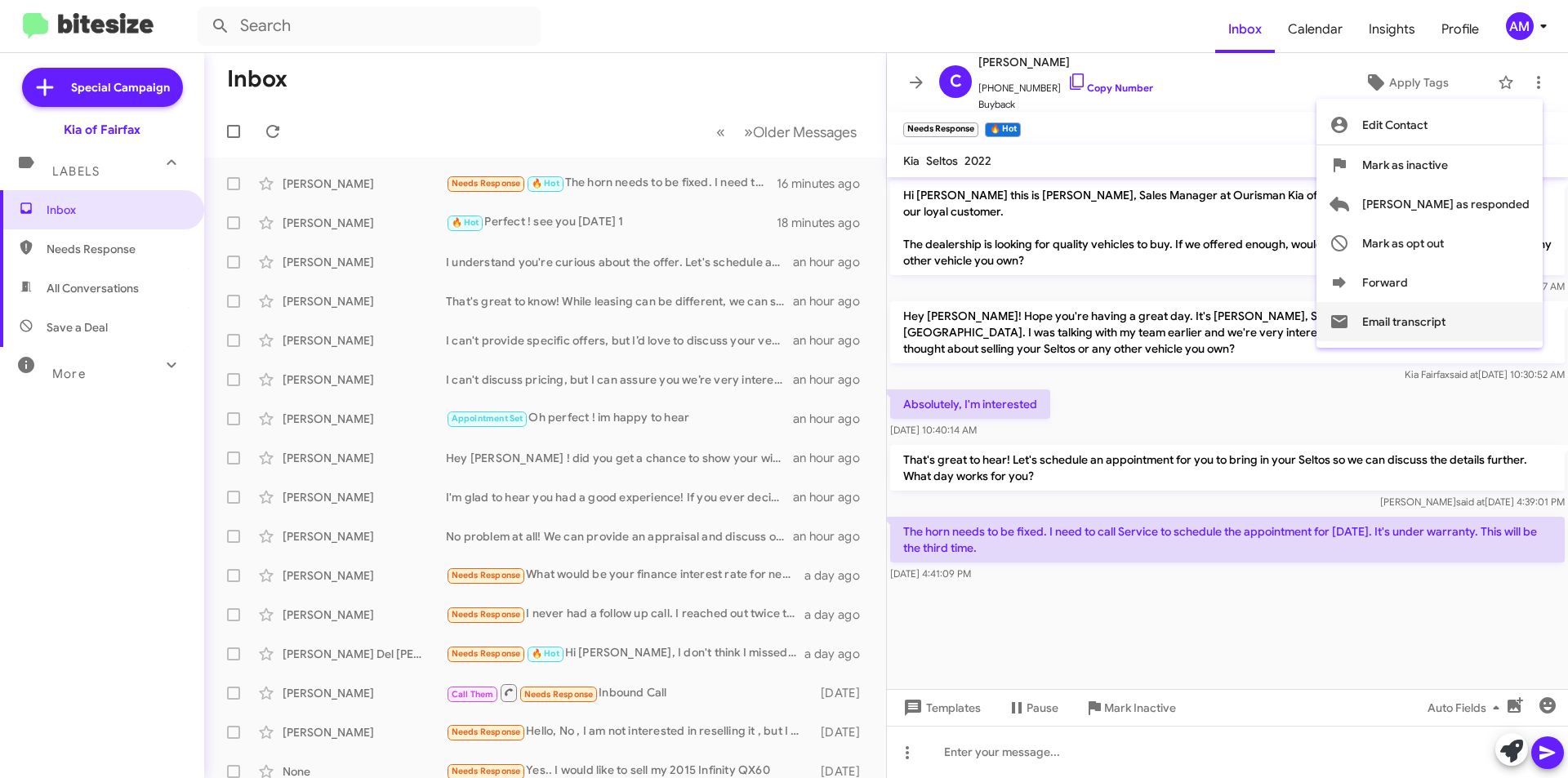
click at [1483, 322] on button "Email transcript" at bounding box center [1429, 321] width 227 height 39
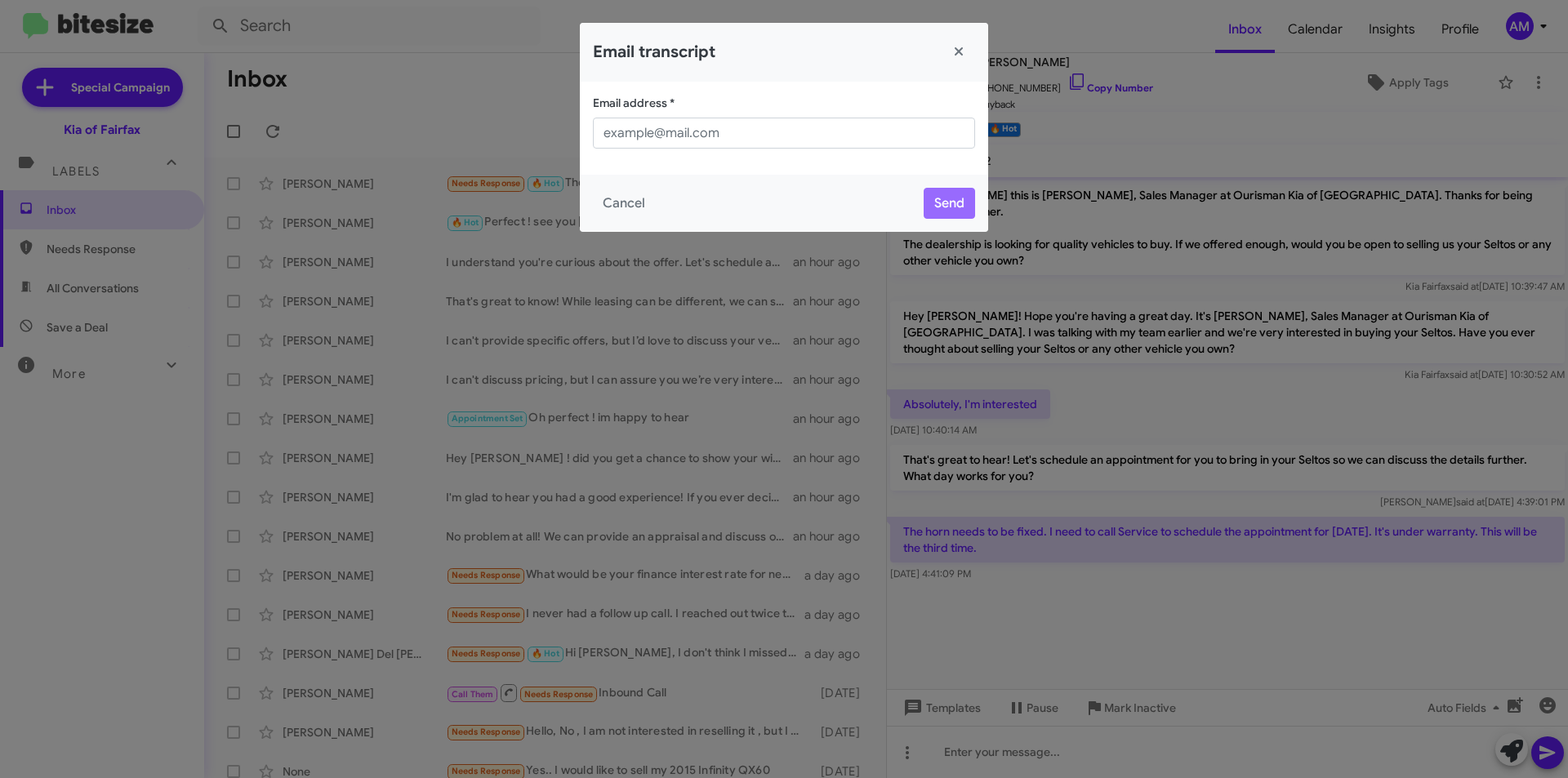
click at [780, 153] on div "Email address *" at bounding box center [783, 127] width 408 height 93
click at [781, 143] on input "Email address *" at bounding box center [783, 133] width 382 height 31
type input "[EMAIL_ADDRESS][DOMAIN_NAME]"
click at [950, 209] on button "Send" at bounding box center [949, 203] width 51 height 31
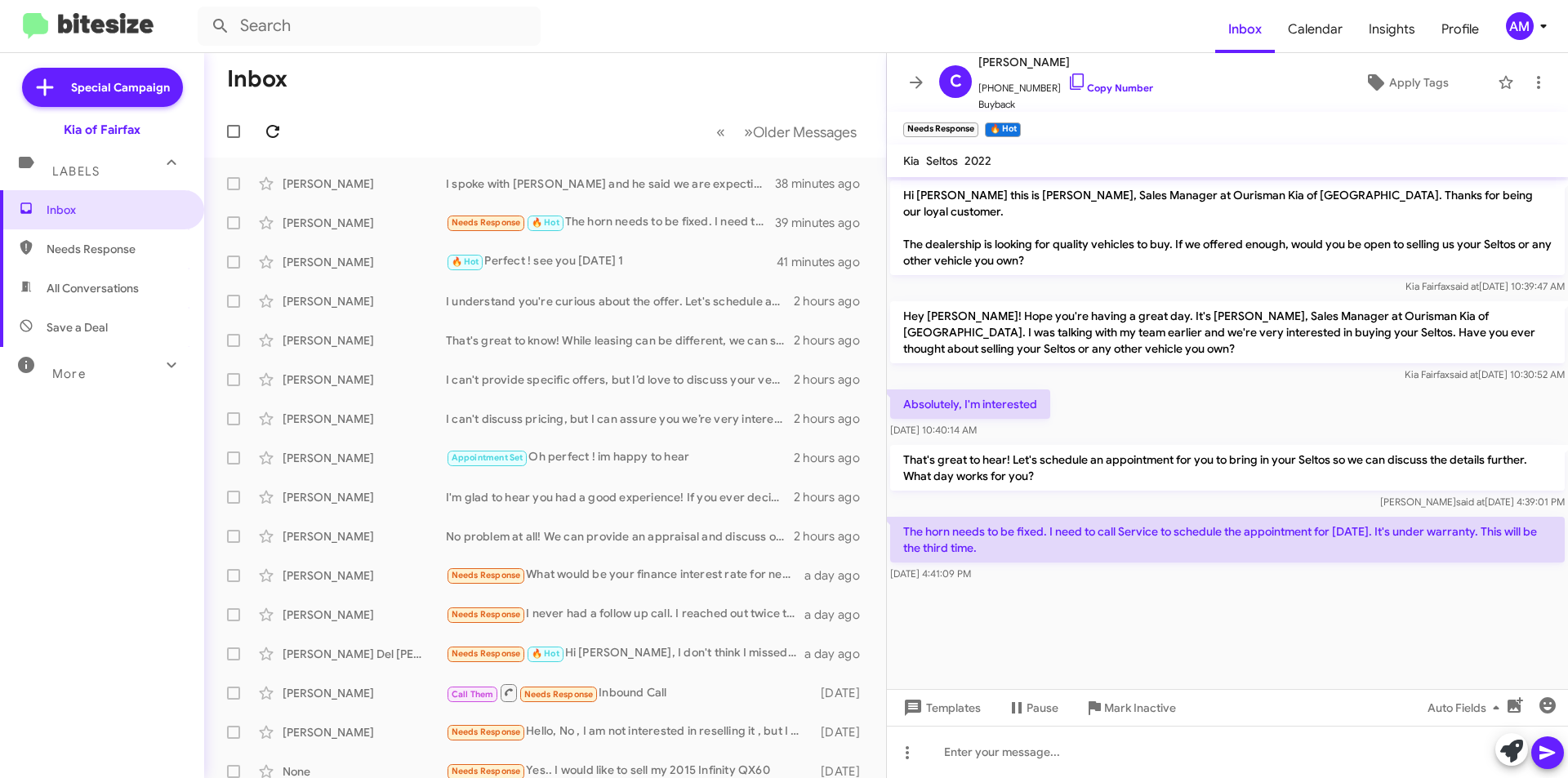
click at [292, 118] on mat-toolbar-row "« Previous » Next Older Messages" at bounding box center [545, 131] width 681 height 52
click at [269, 132] on icon at bounding box center [273, 131] width 20 height 20
